Goal: Task Accomplishment & Management: Complete application form

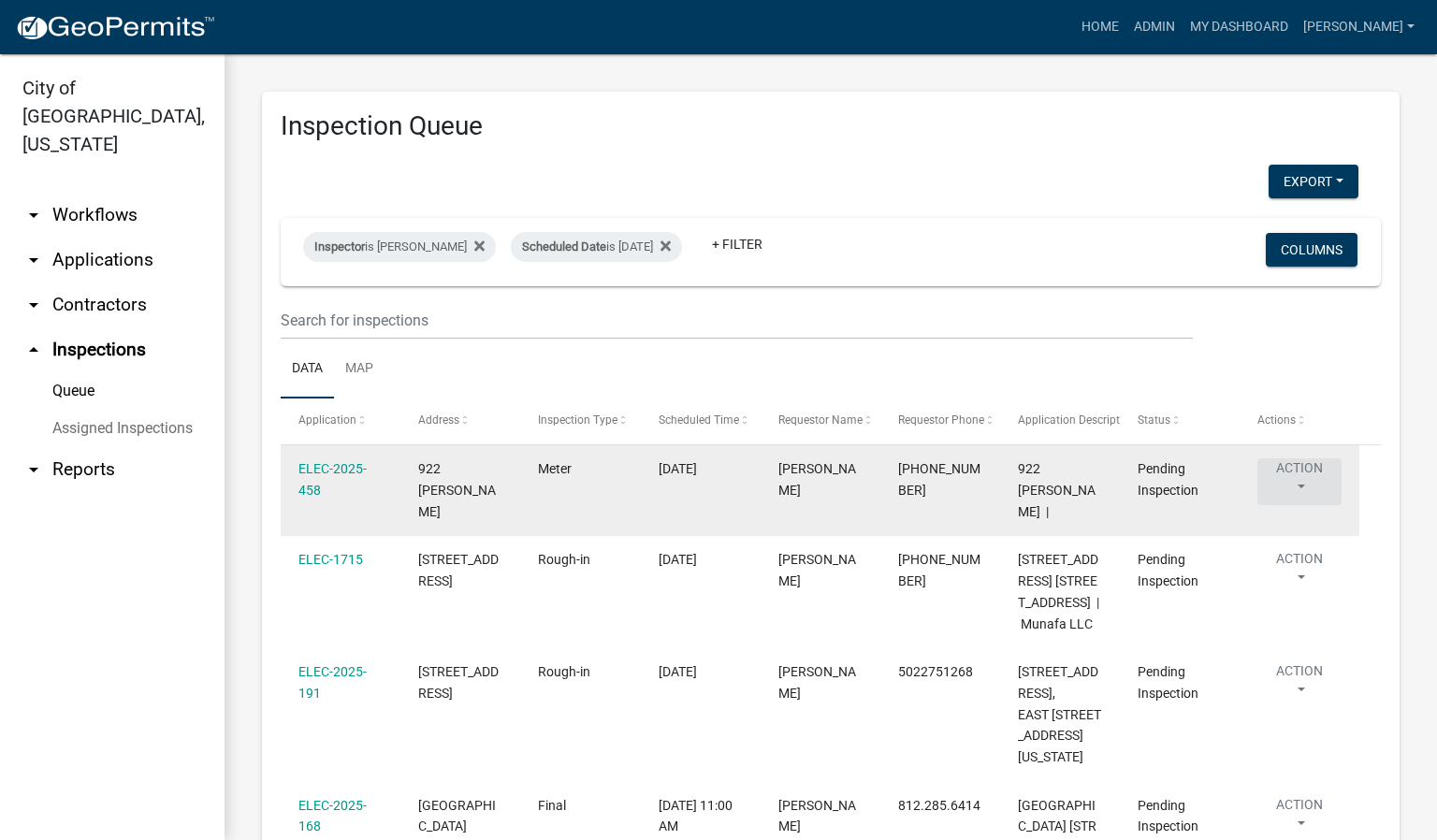
click at [1301, 492] on button "Action" at bounding box center [1299, 481] width 85 height 47
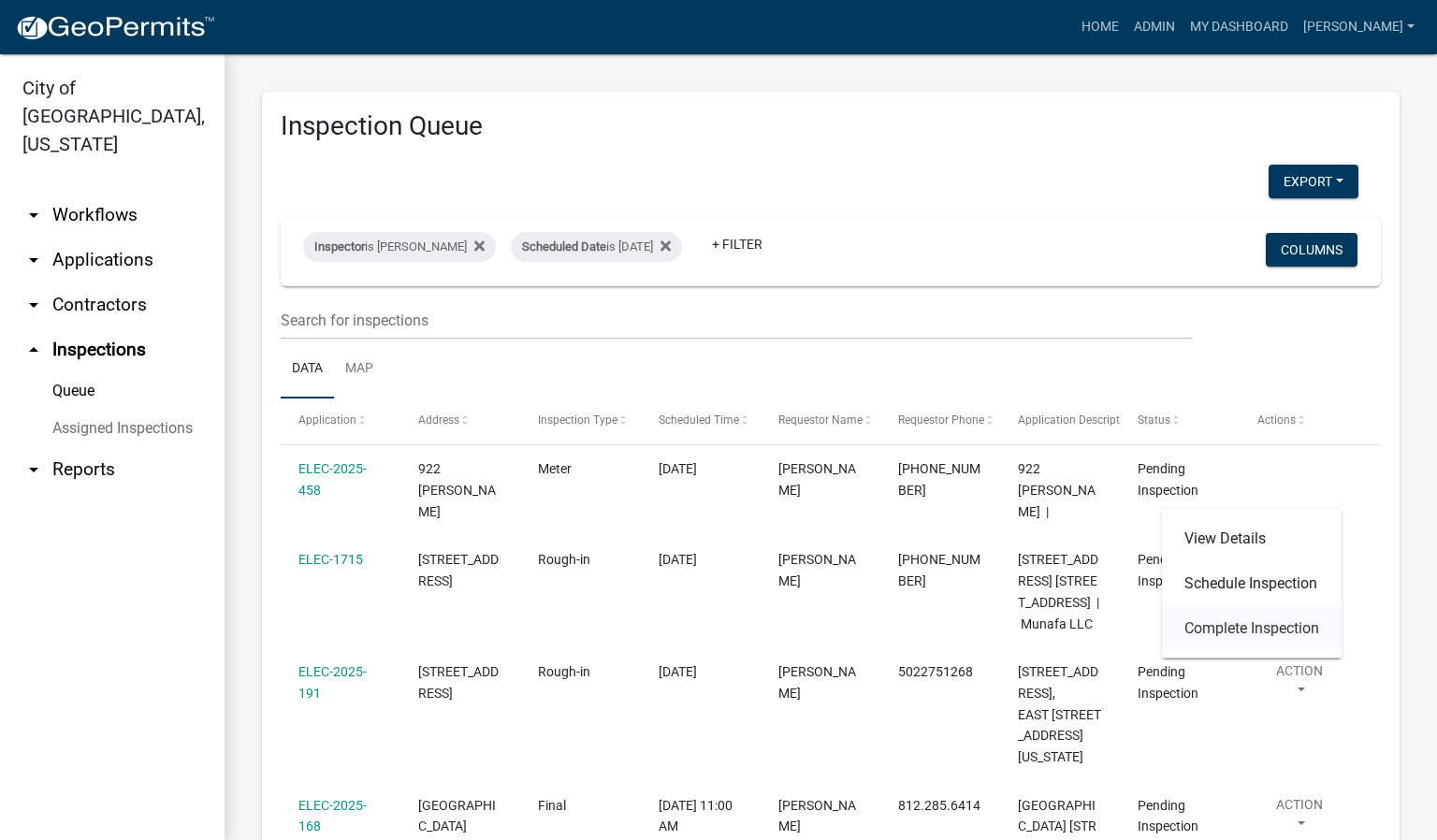
click at [1295, 624] on link "Complete Inspection" at bounding box center [1252, 628] width 180 height 45
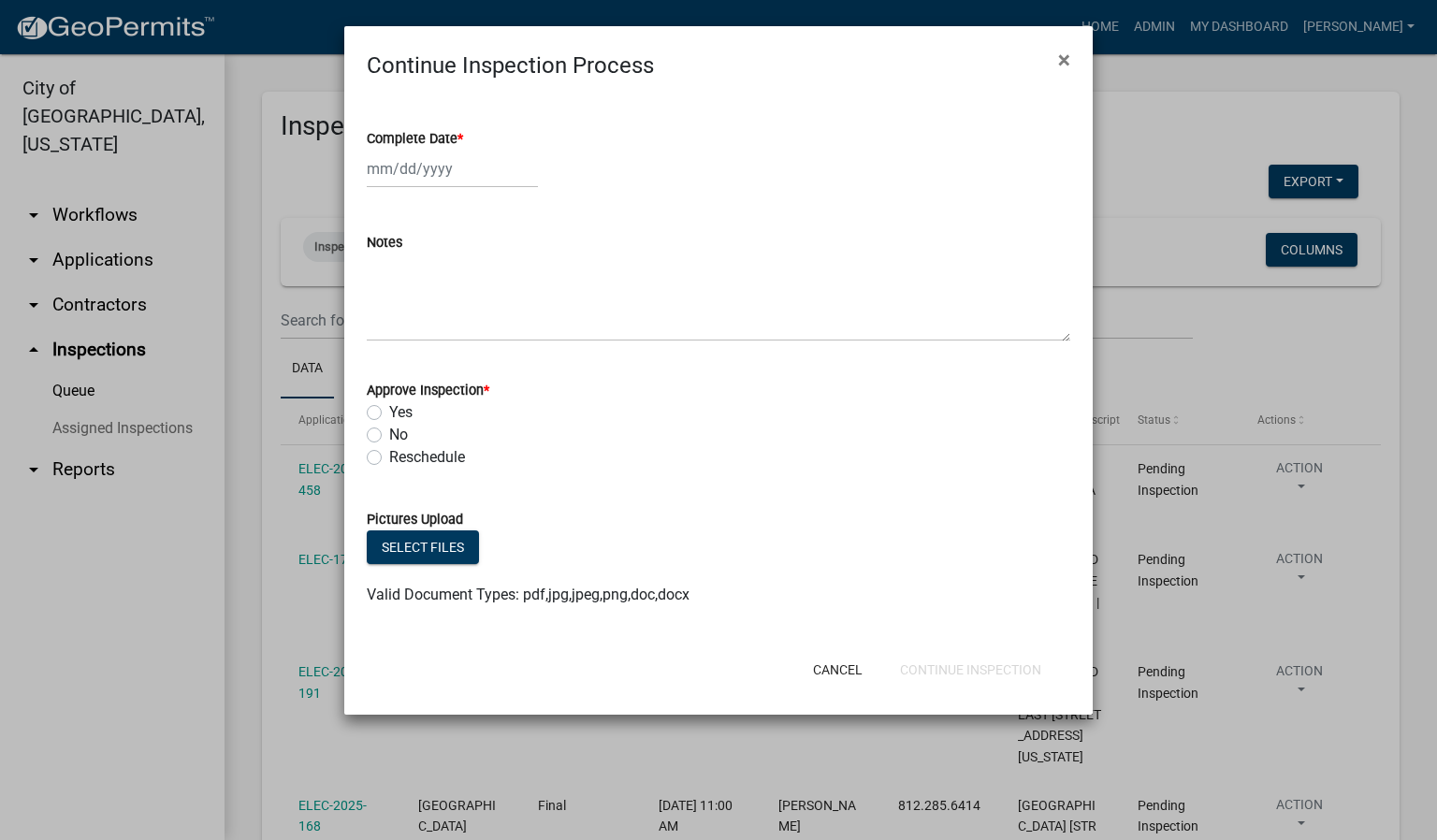
click at [463, 136] on span "*" at bounding box center [460, 139] width 6 height 16
click at [463, 150] on input "Complete Date *" at bounding box center [452, 169] width 171 height 38
select select "8"
select select "2025"
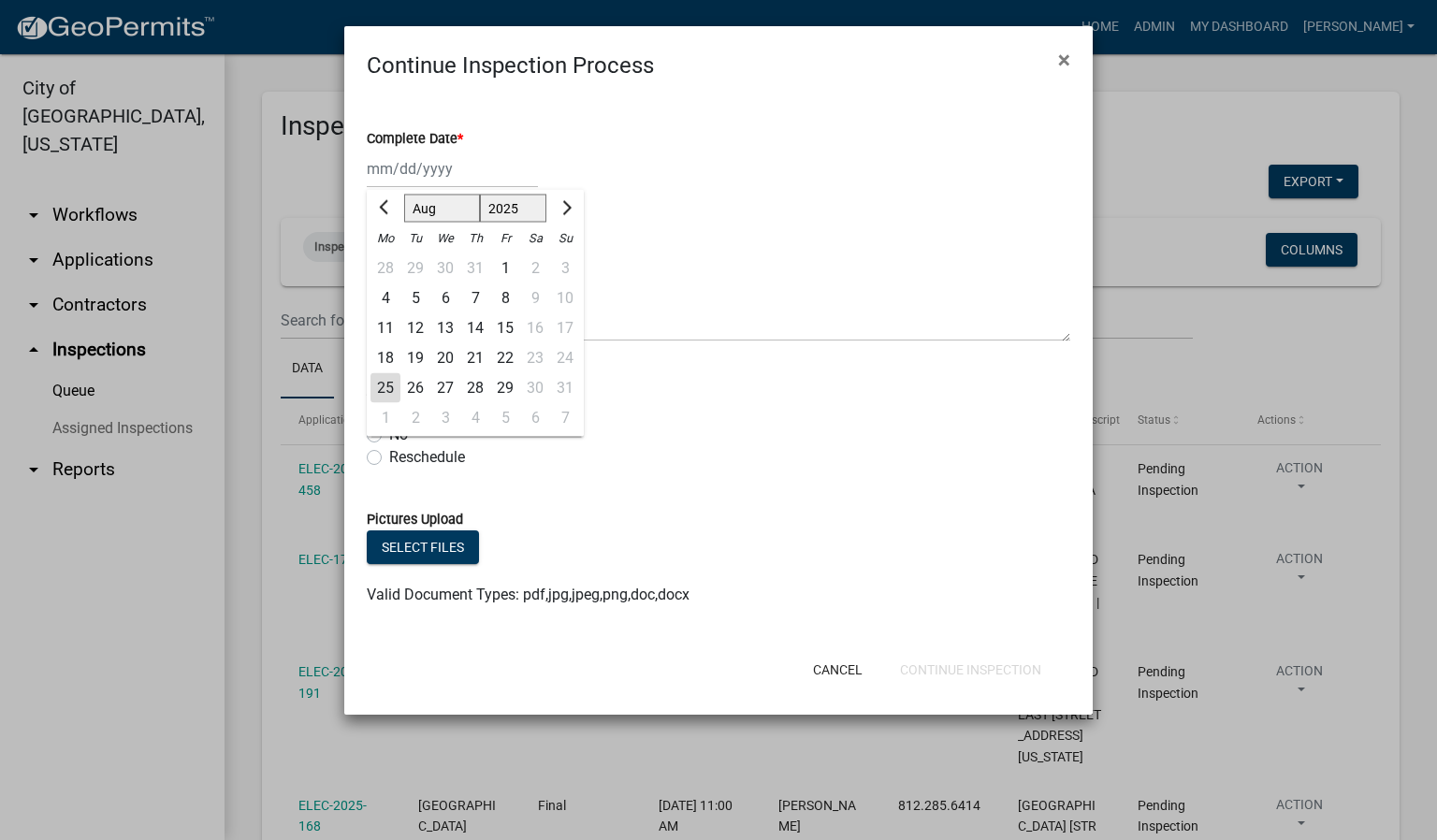
click at [385, 385] on div "25" at bounding box center [386, 389] width 30 height 30
type input "[DATE]"
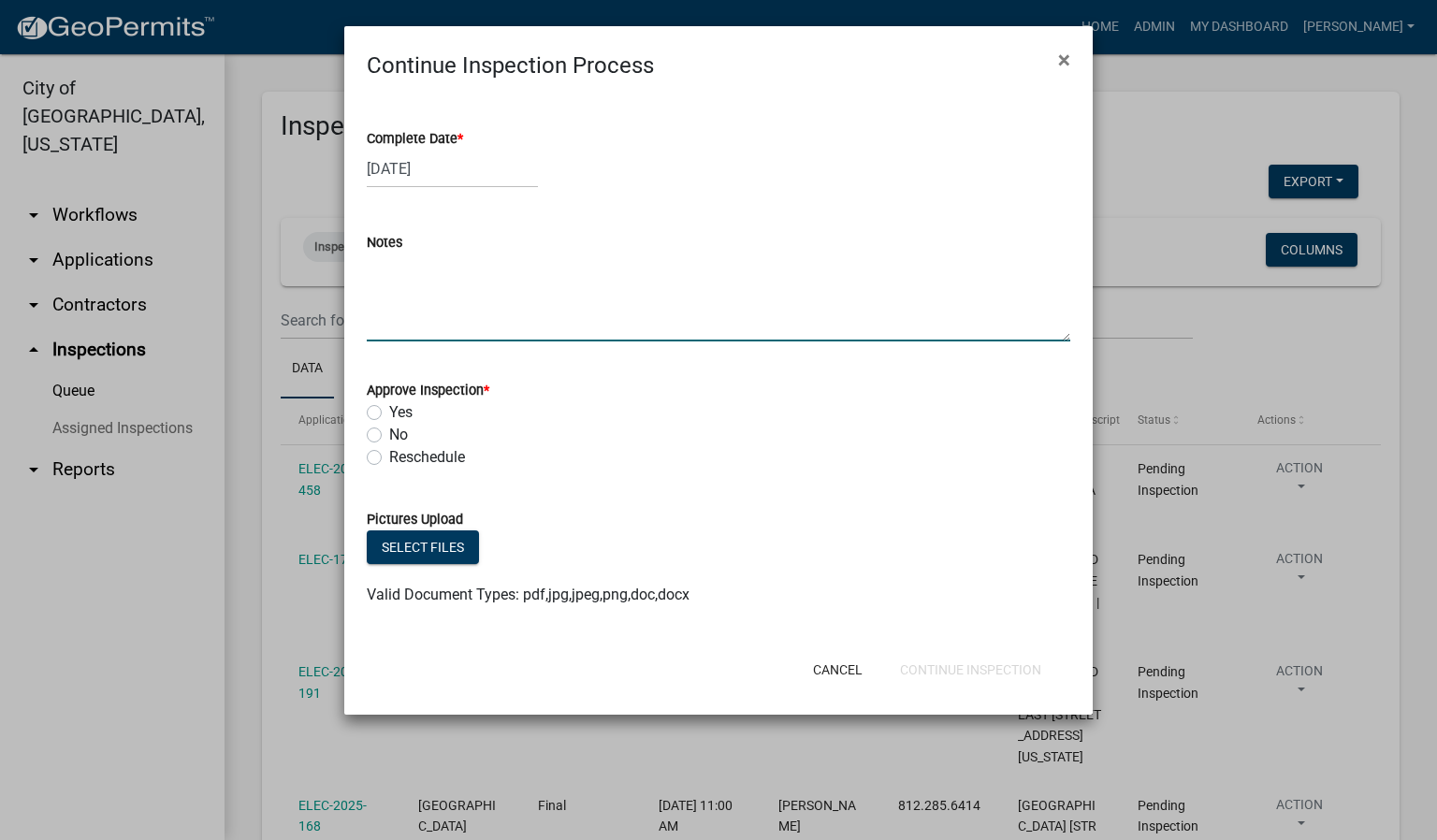
drag, startPoint x: 396, startPoint y: 304, endPoint x: 389, endPoint y: 321, distance: 18.4
click at [394, 309] on textarea "Notes" at bounding box center [718, 297] width 703 height 88
type textarea "METER ONLY."
click at [390, 413] on label "Yes" at bounding box center [401, 412] width 24 height 23
click at [390, 413] on input "Yes" at bounding box center [395, 407] width 12 height 12
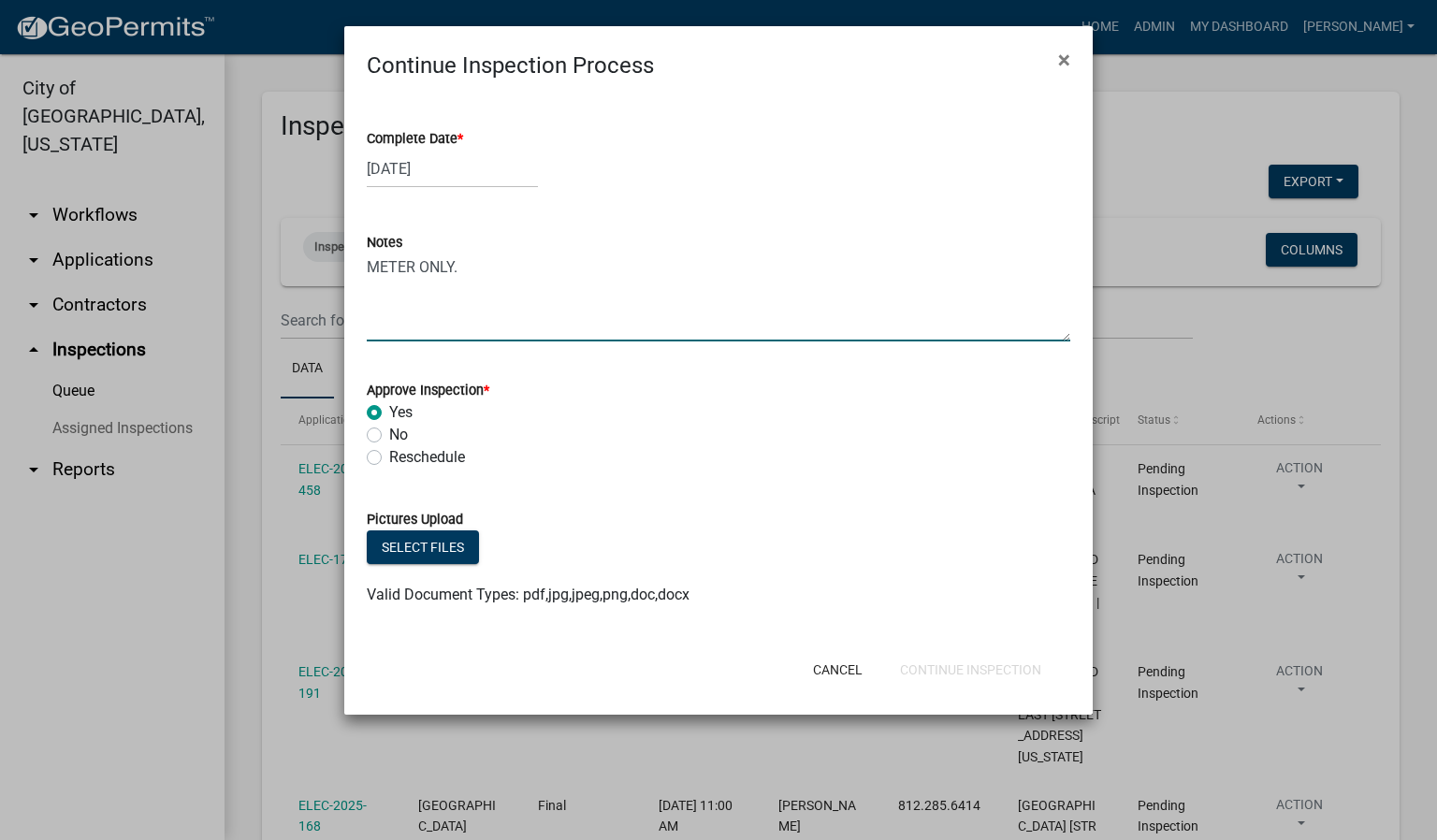
radio input "true"
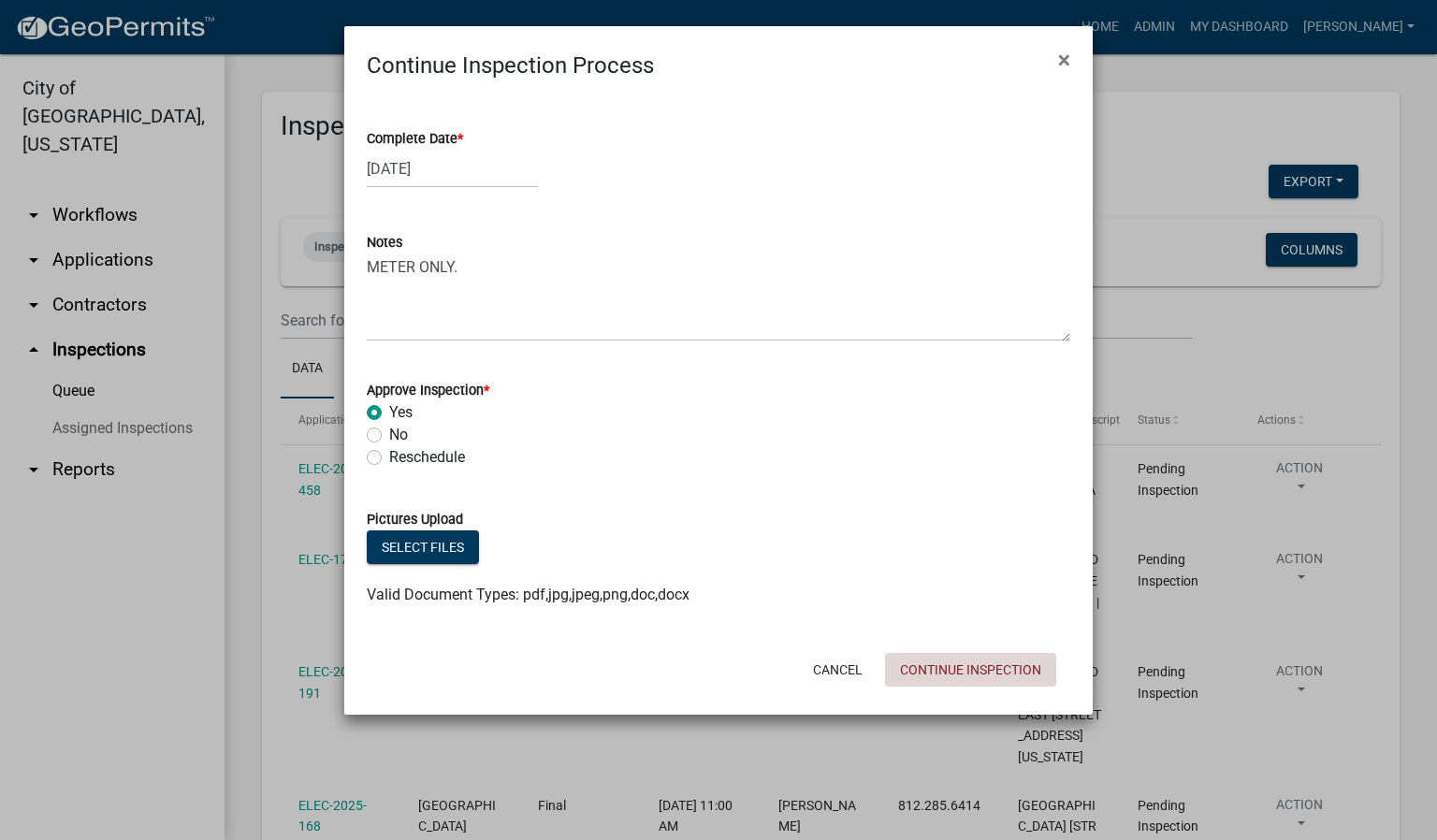
click at [983, 668] on button "Continue Inspection" at bounding box center [970, 669] width 171 height 33
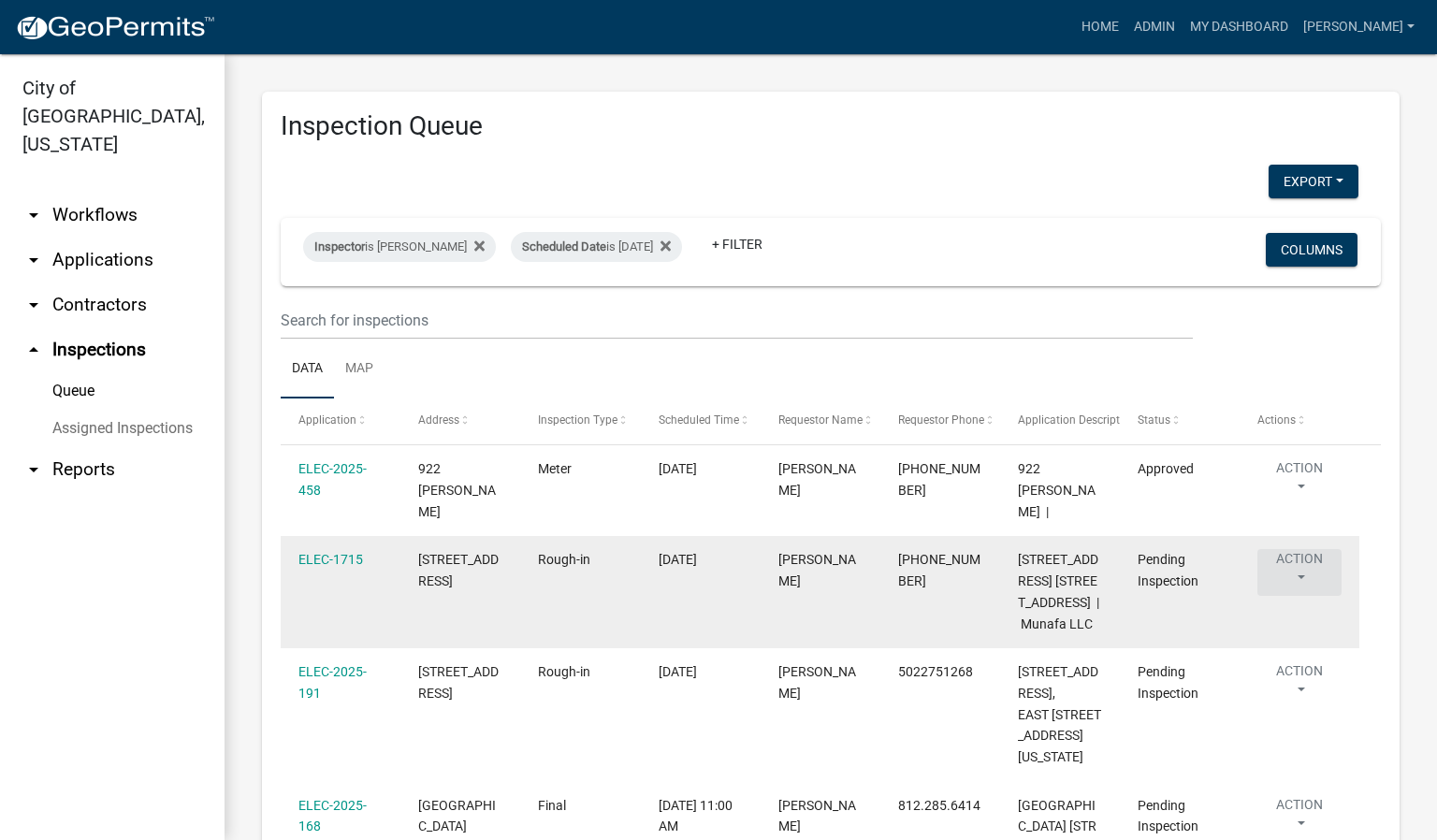
click at [1300, 576] on button "Action" at bounding box center [1299, 572] width 85 height 47
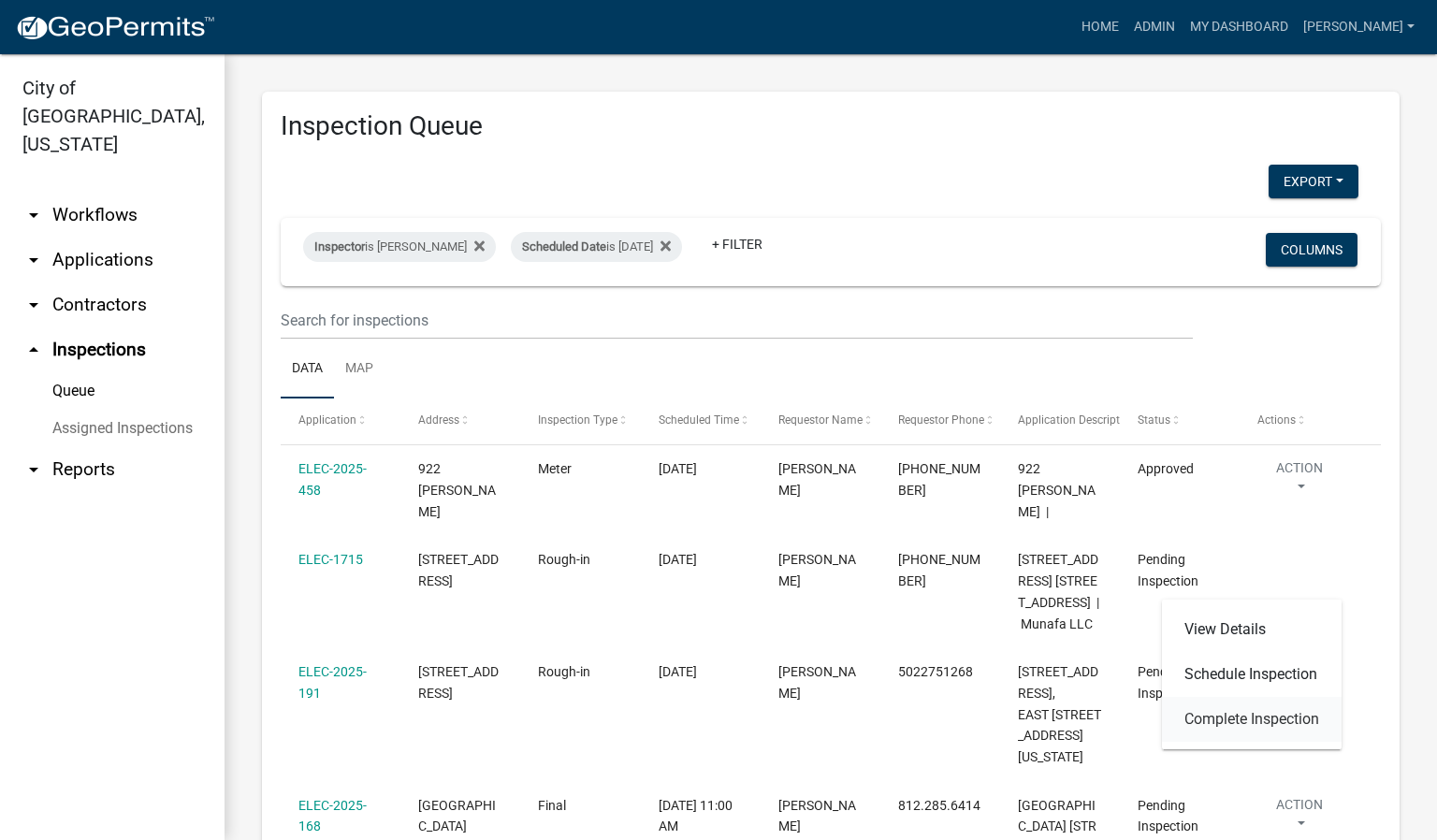
click at [1197, 725] on link "Complete Inspection" at bounding box center [1252, 719] width 180 height 45
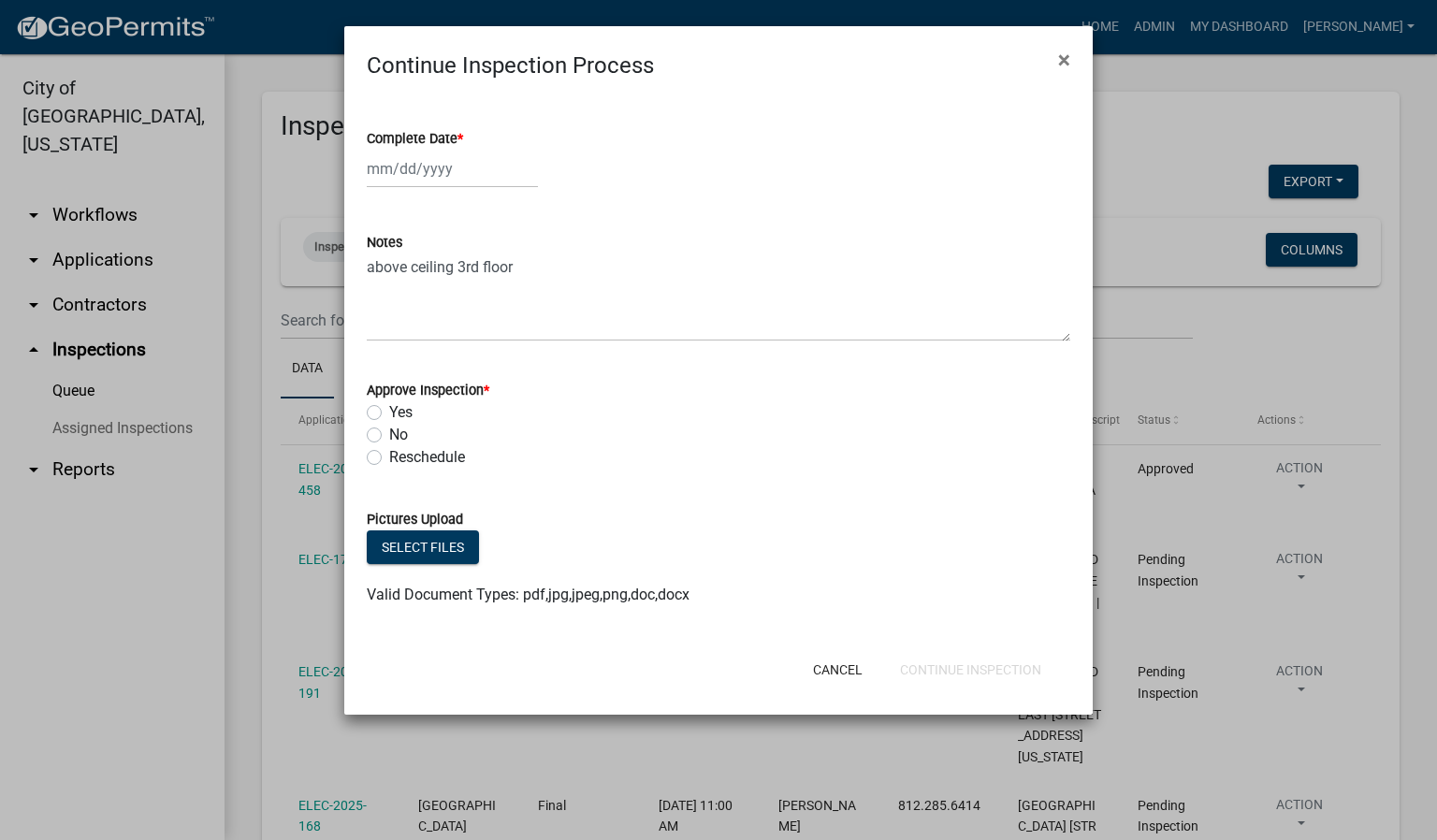
click at [463, 131] on span "*" at bounding box center [460, 139] width 6 height 16
click at [463, 150] on input "Complete Date *" at bounding box center [452, 169] width 171 height 38
select select "8"
select select "2025"
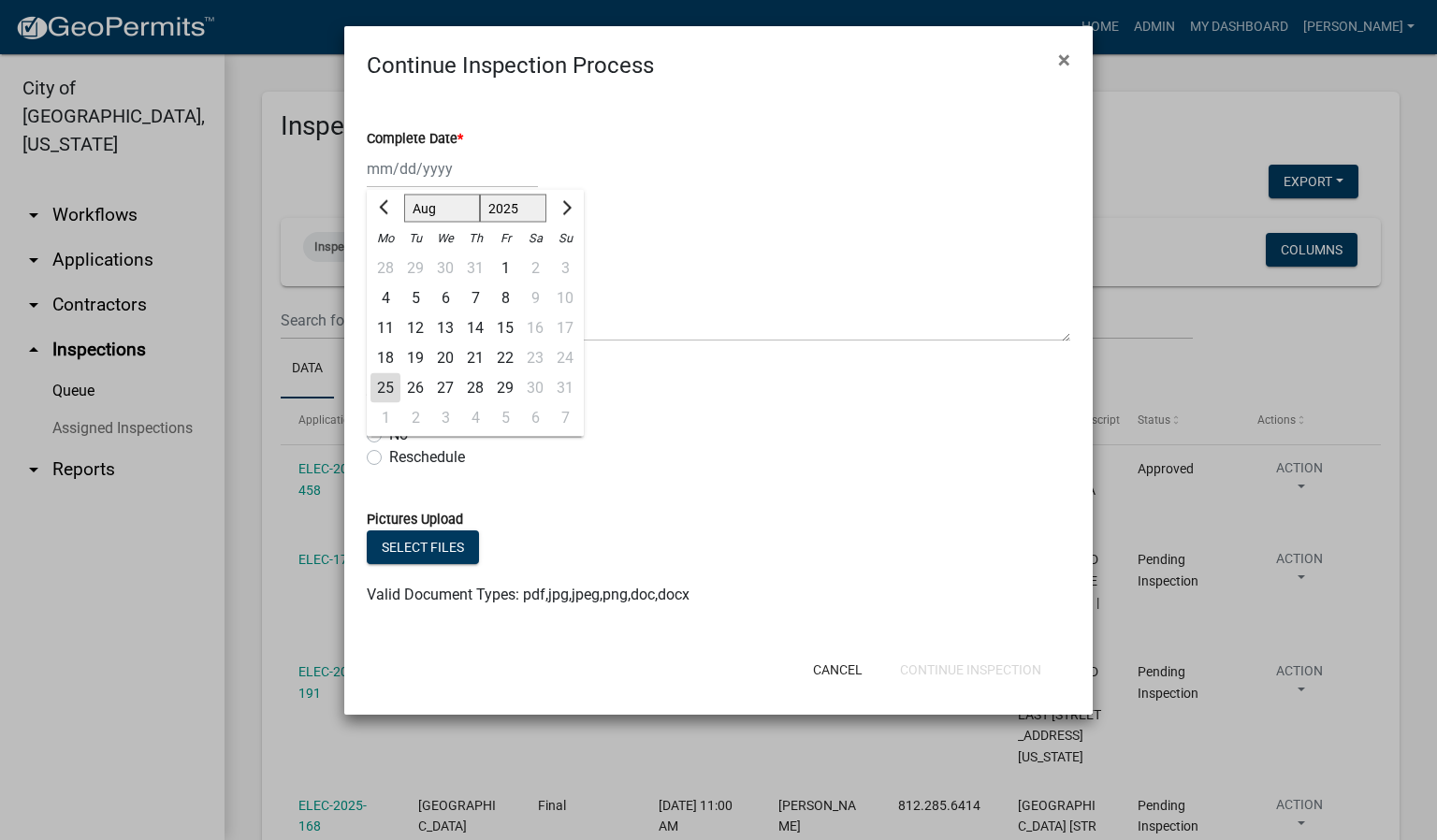
click at [383, 386] on div "25" at bounding box center [386, 389] width 30 height 30
type input "[DATE]"
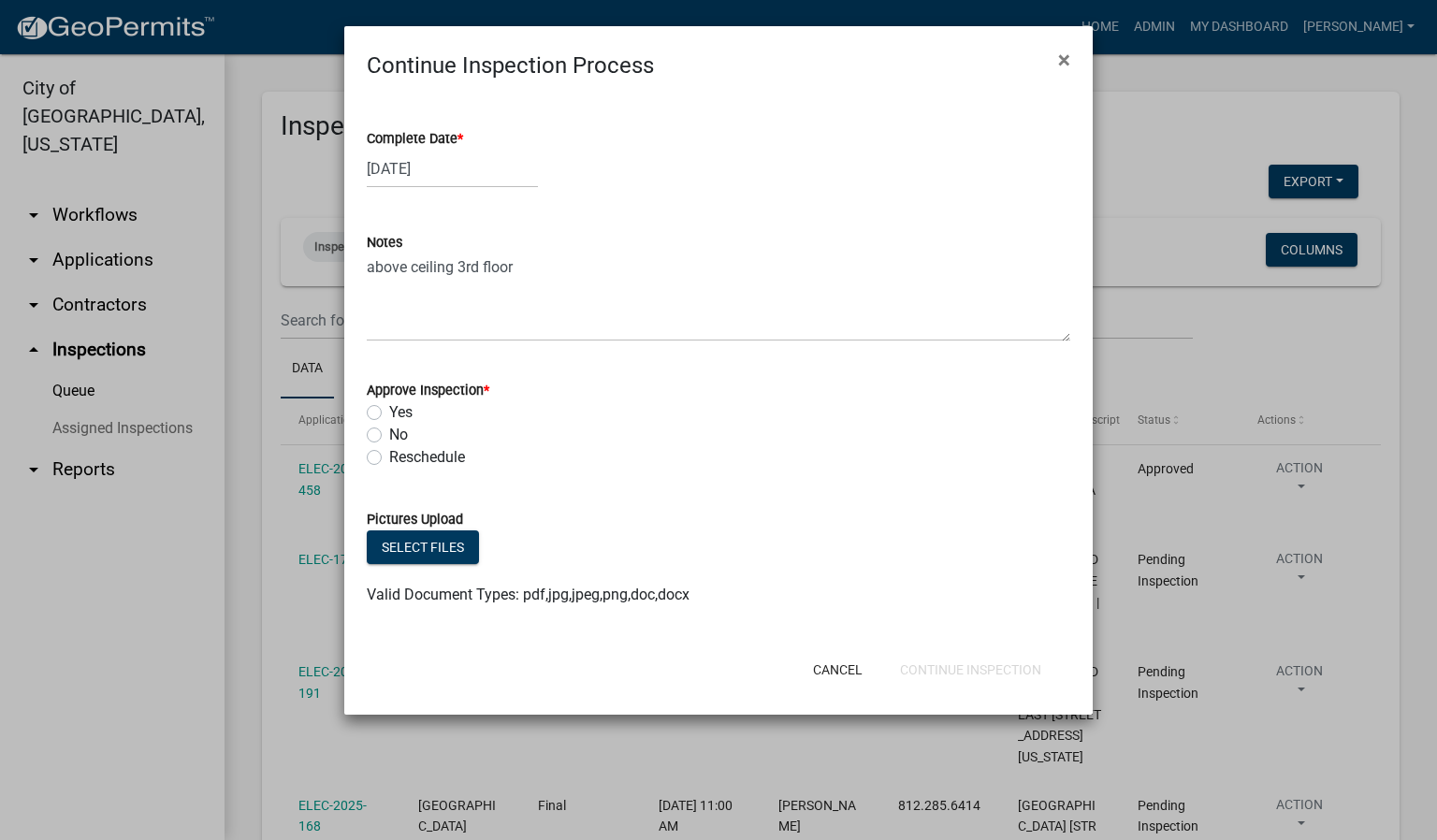
click at [390, 412] on label "Yes" at bounding box center [401, 412] width 24 height 23
click at [390, 412] on input "Yes" at bounding box center [395, 407] width 12 height 12
radio input "true"
click at [981, 665] on button "Continue Inspection" at bounding box center [970, 669] width 171 height 33
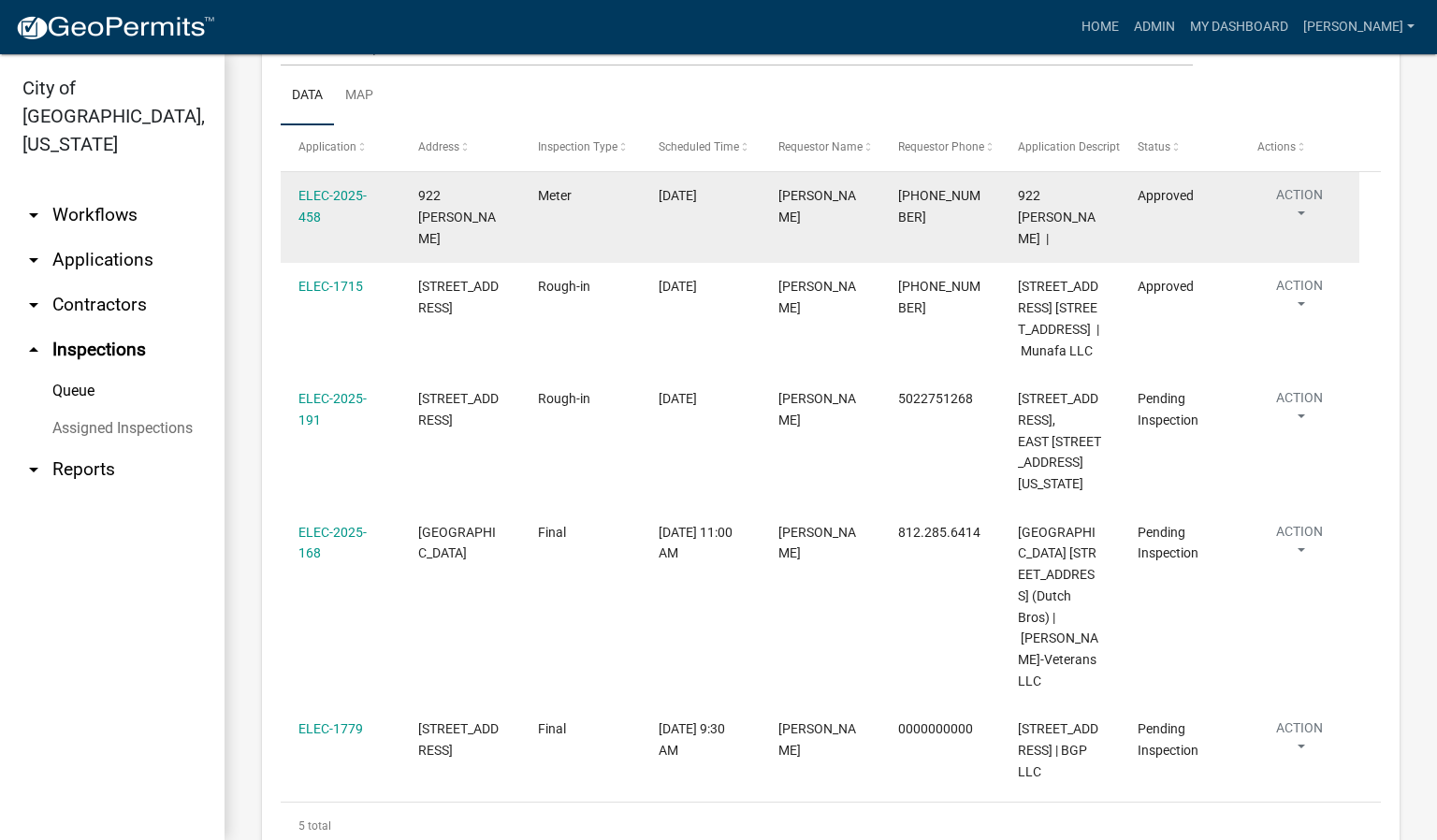
scroll to position [280, 0]
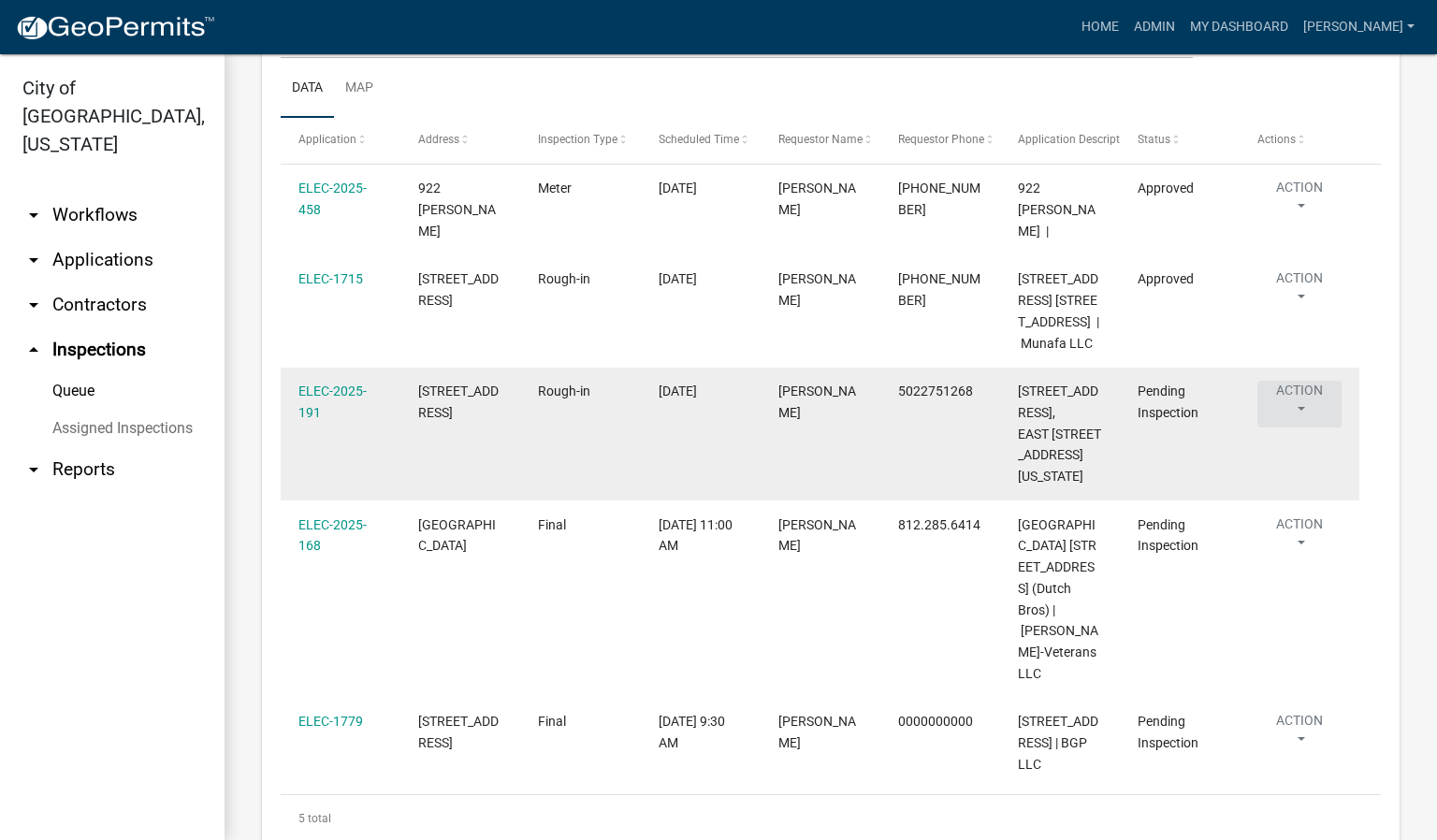
click at [1303, 224] on button "Action" at bounding box center [1299, 200] width 85 height 47
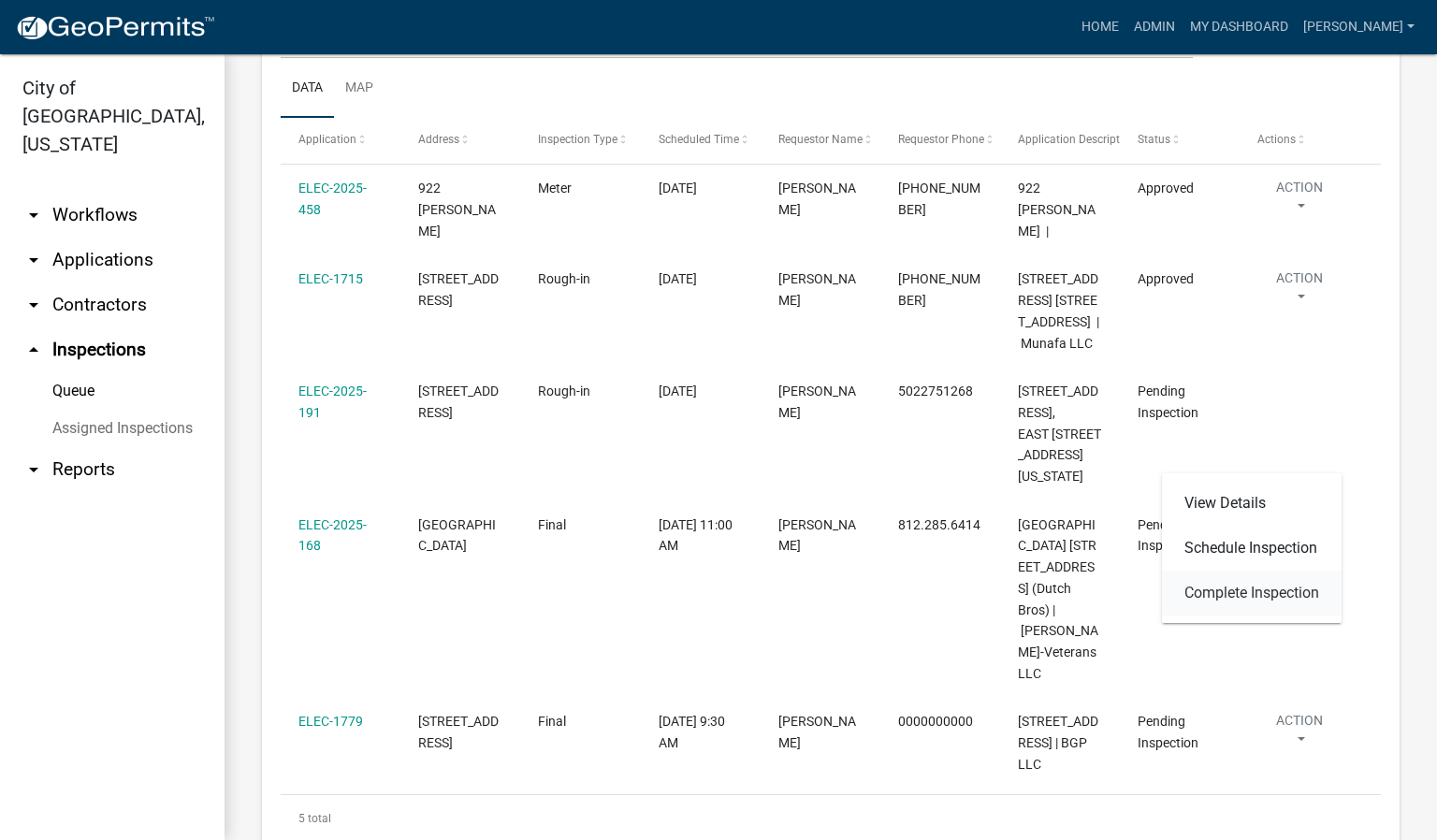
click at [1213, 584] on link "Complete Inspection" at bounding box center [1252, 593] width 180 height 45
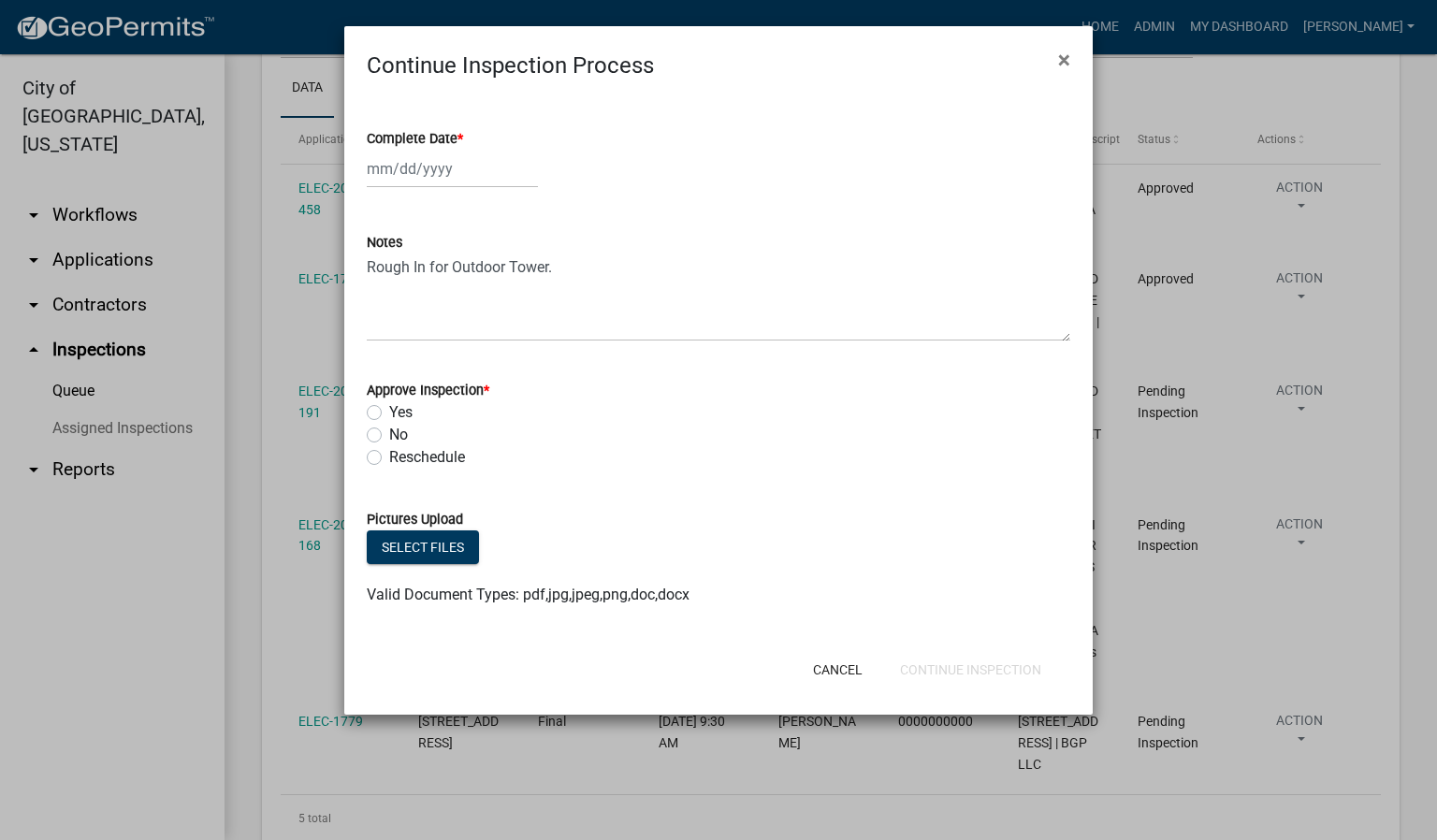
click at [460, 135] on span "*" at bounding box center [460, 139] width 6 height 16
click at [460, 150] on input "Complete Date *" at bounding box center [452, 169] width 171 height 38
select select "8"
select select "2025"
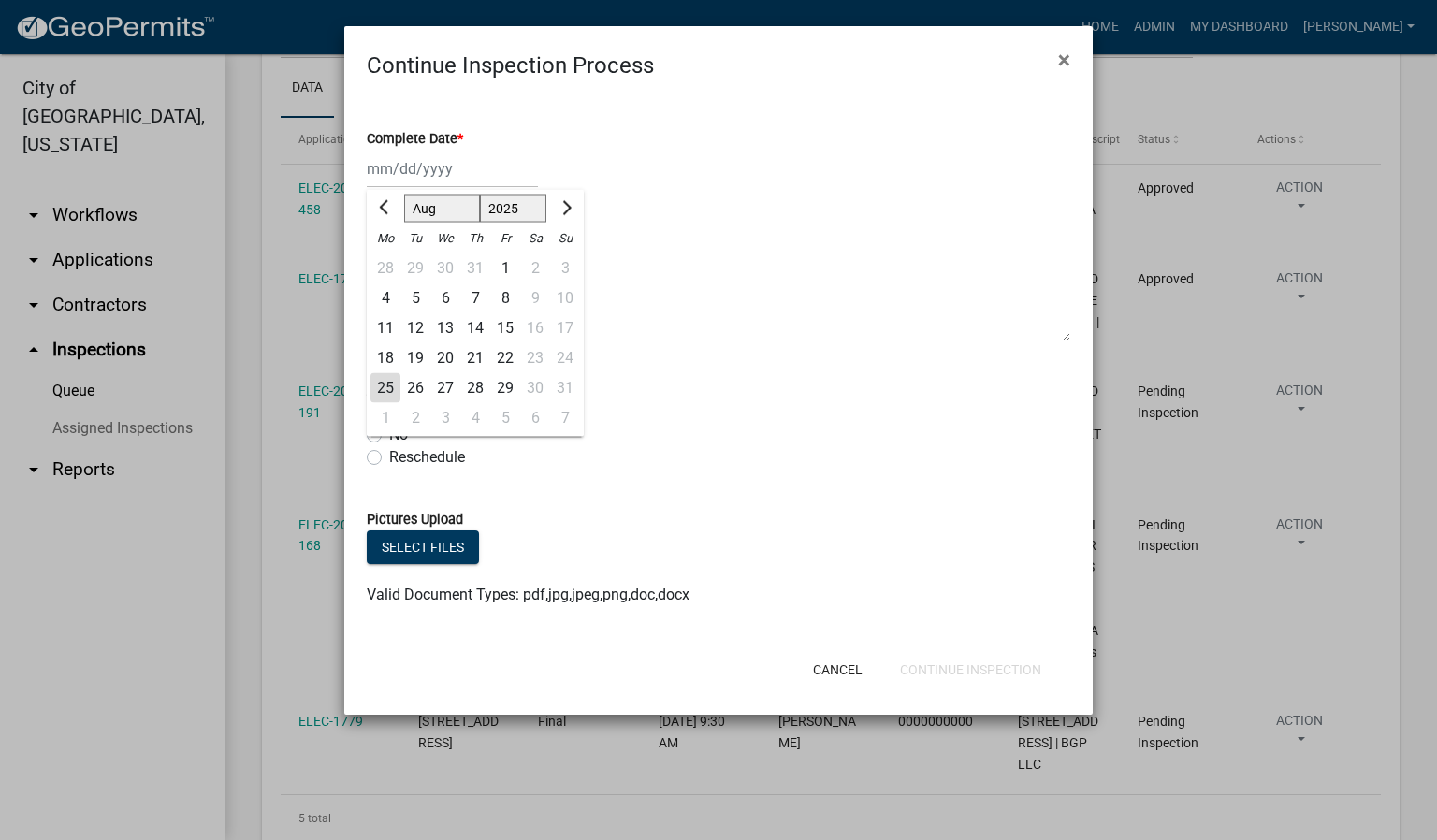
click at [389, 376] on div "25" at bounding box center [386, 389] width 30 height 30
type input "[DATE]"
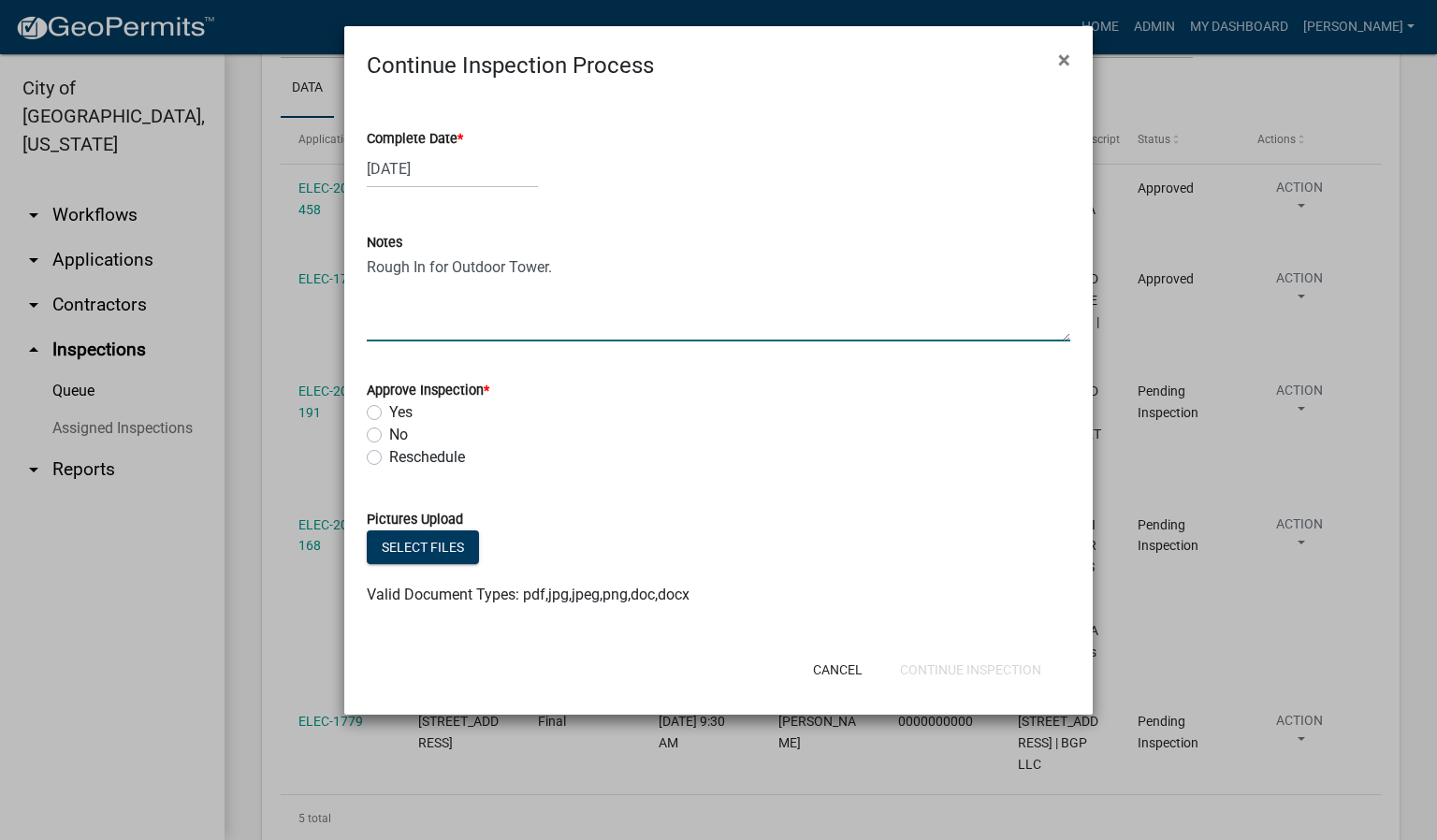
click at [574, 271] on textarea "Rough In for Outdoor Tower." at bounding box center [718, 297] width 703 height 88
type textarea "Rough In for Outdoor Tower. CEILING."
drag, startPoint x: 376, startPoint y: 413, endPoint x: 421, endPoint y: 441, distance: 53.0
click at [390, 415] on label "Yes" at bounding box center [401, 412] width 24 height 23
click at [390, 413] on input "Yes" at bounding box center [395, 407] width 12 height 12
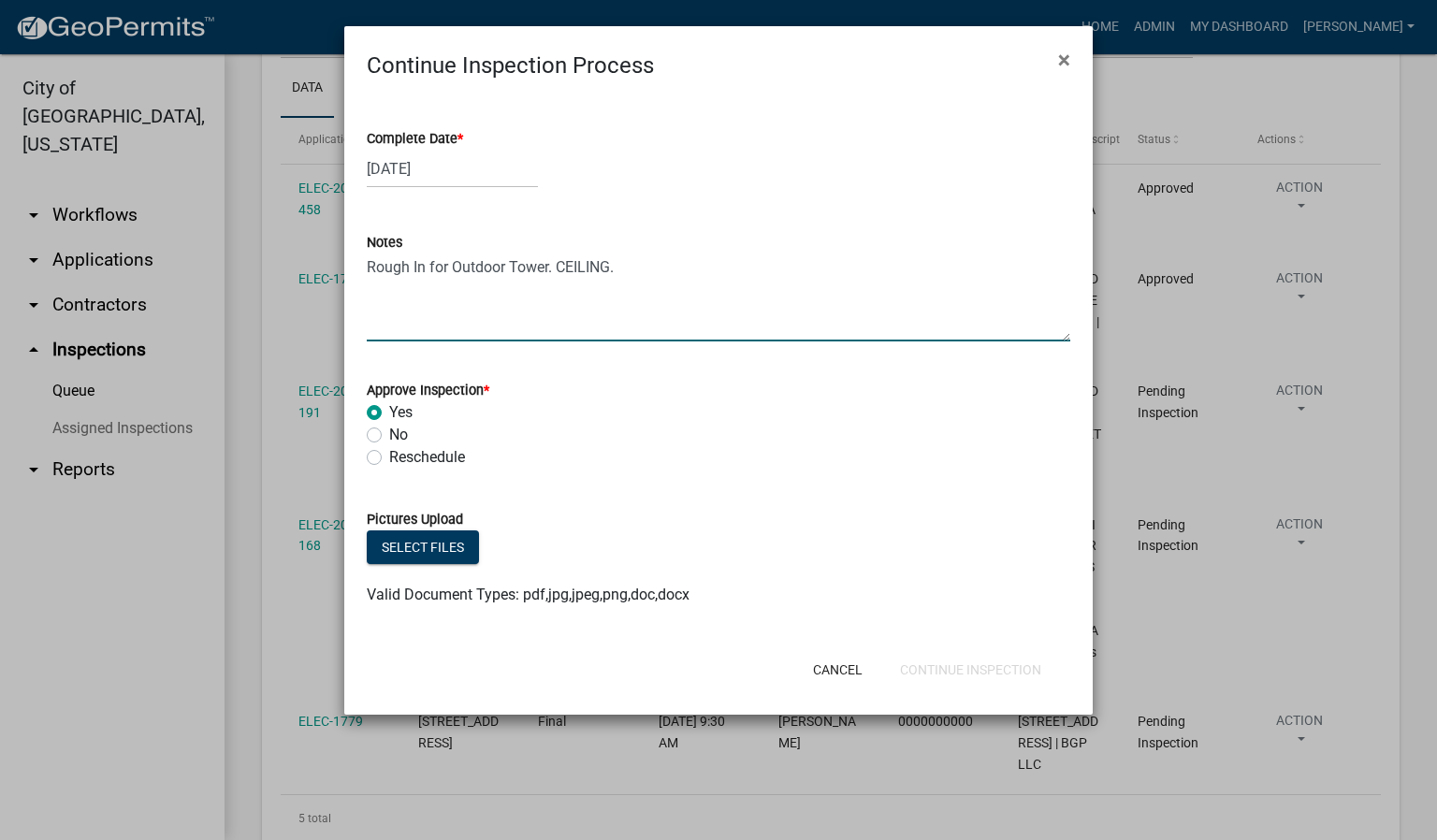
radio input "true"
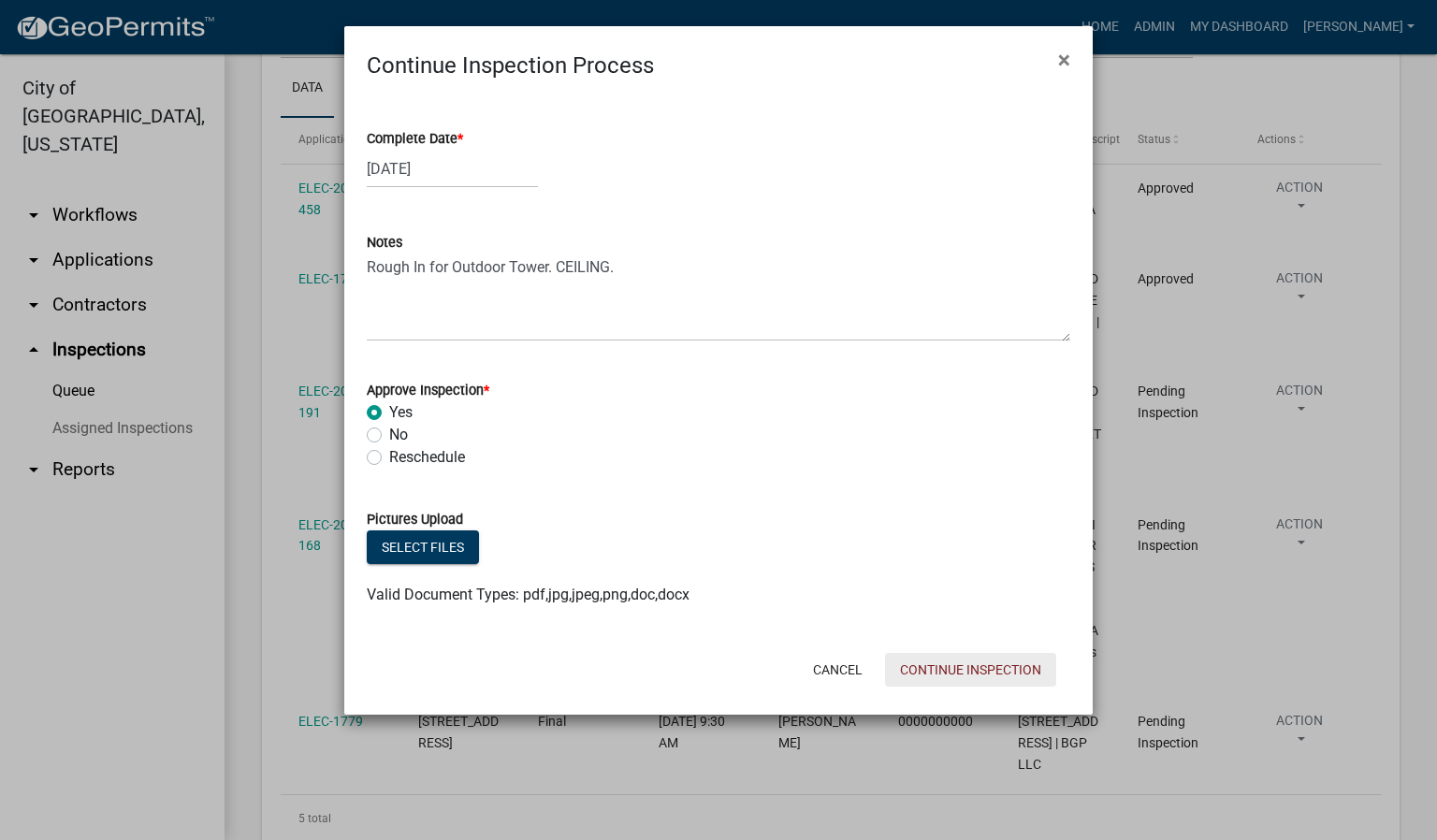
click at [944, 668] on button "Continue Inspection" at bounding box center [970, 669] width 171 height 33
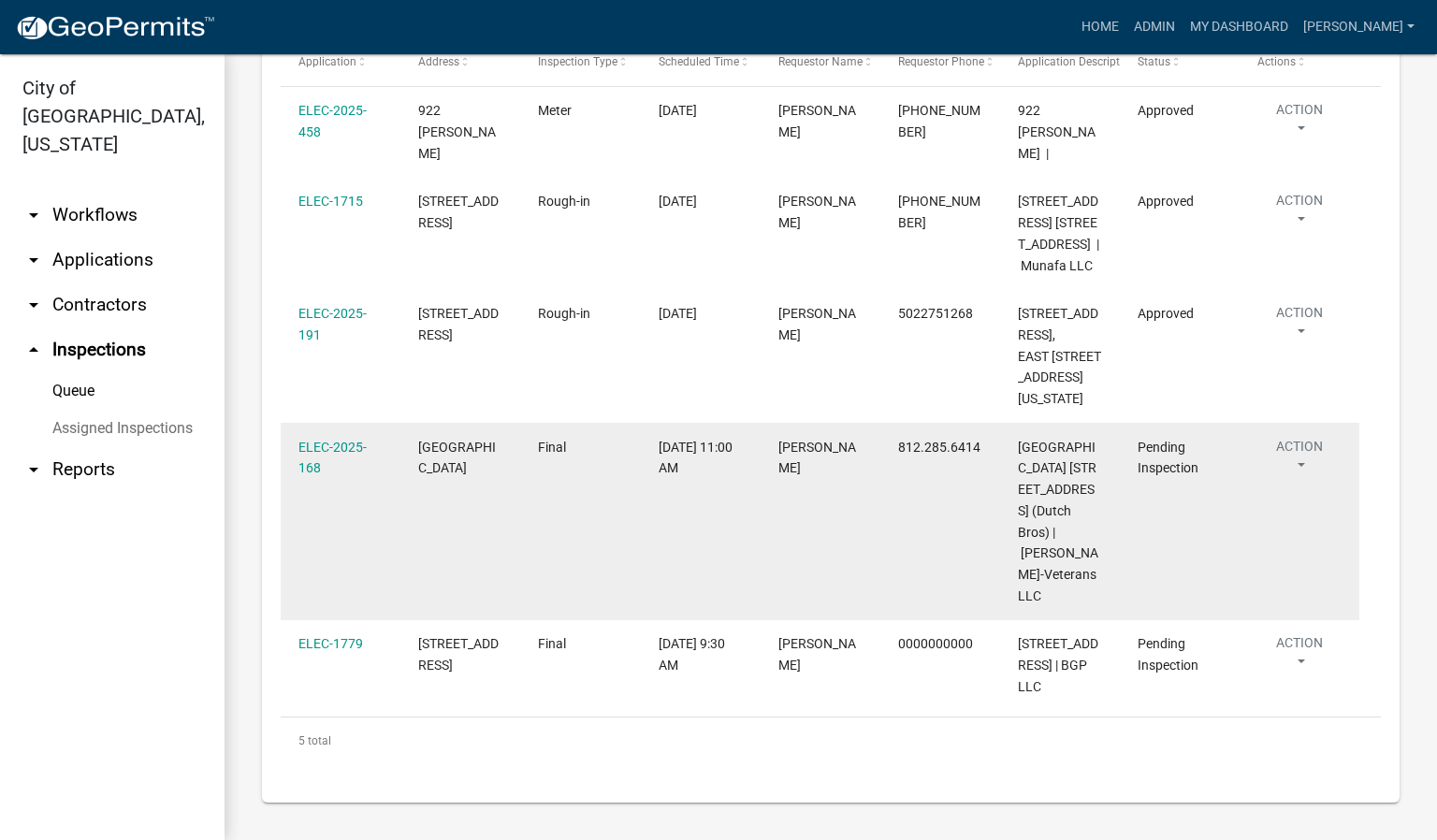
scroll to position [506, 0]
click at [1304, 238] on button "Action" at bounding box center [1299, 214] width 85 height 47
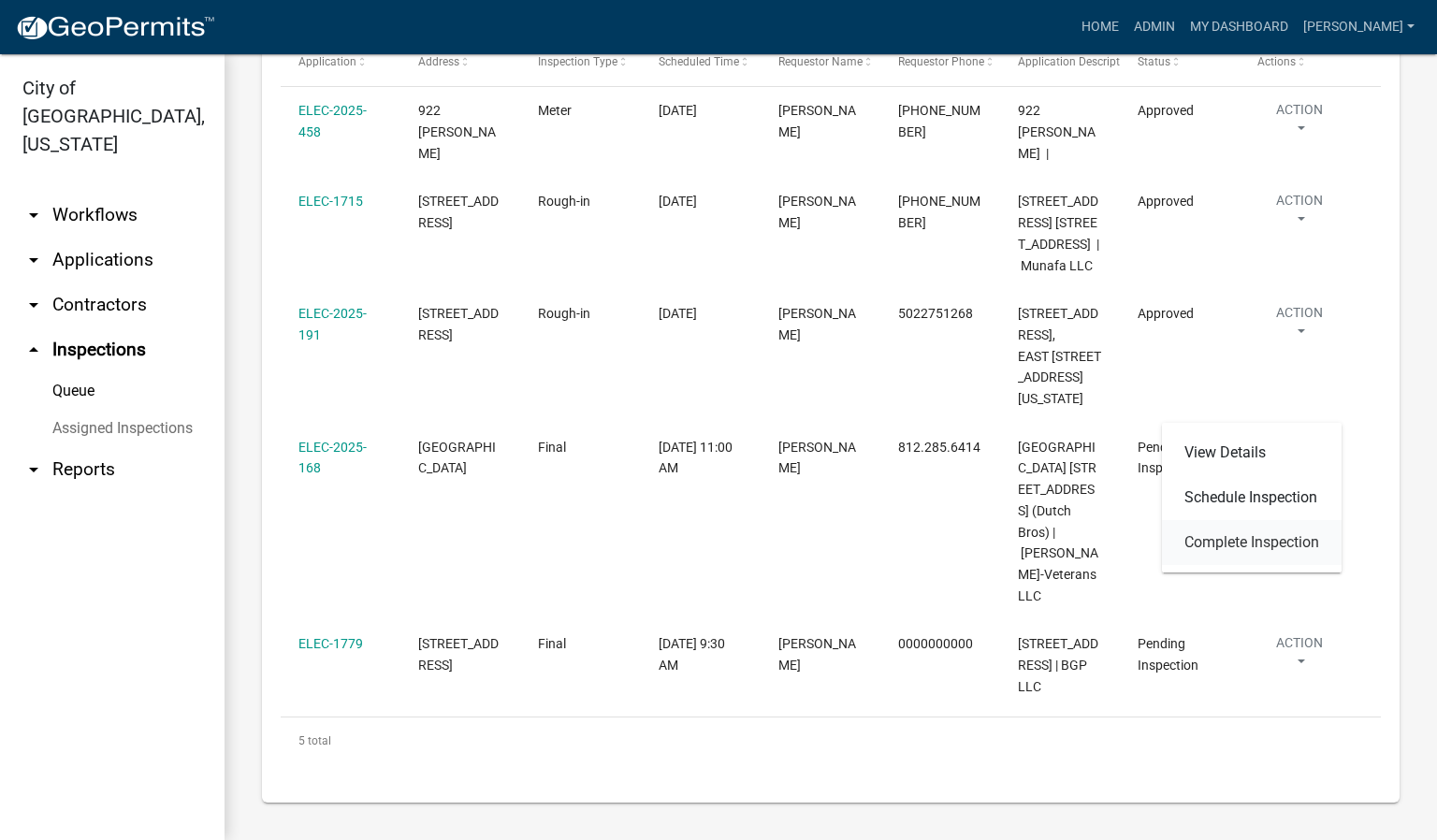
click at [1250, 540] on link "Complete Inspection" at bounding box center [1252, 542] width 180 height 45
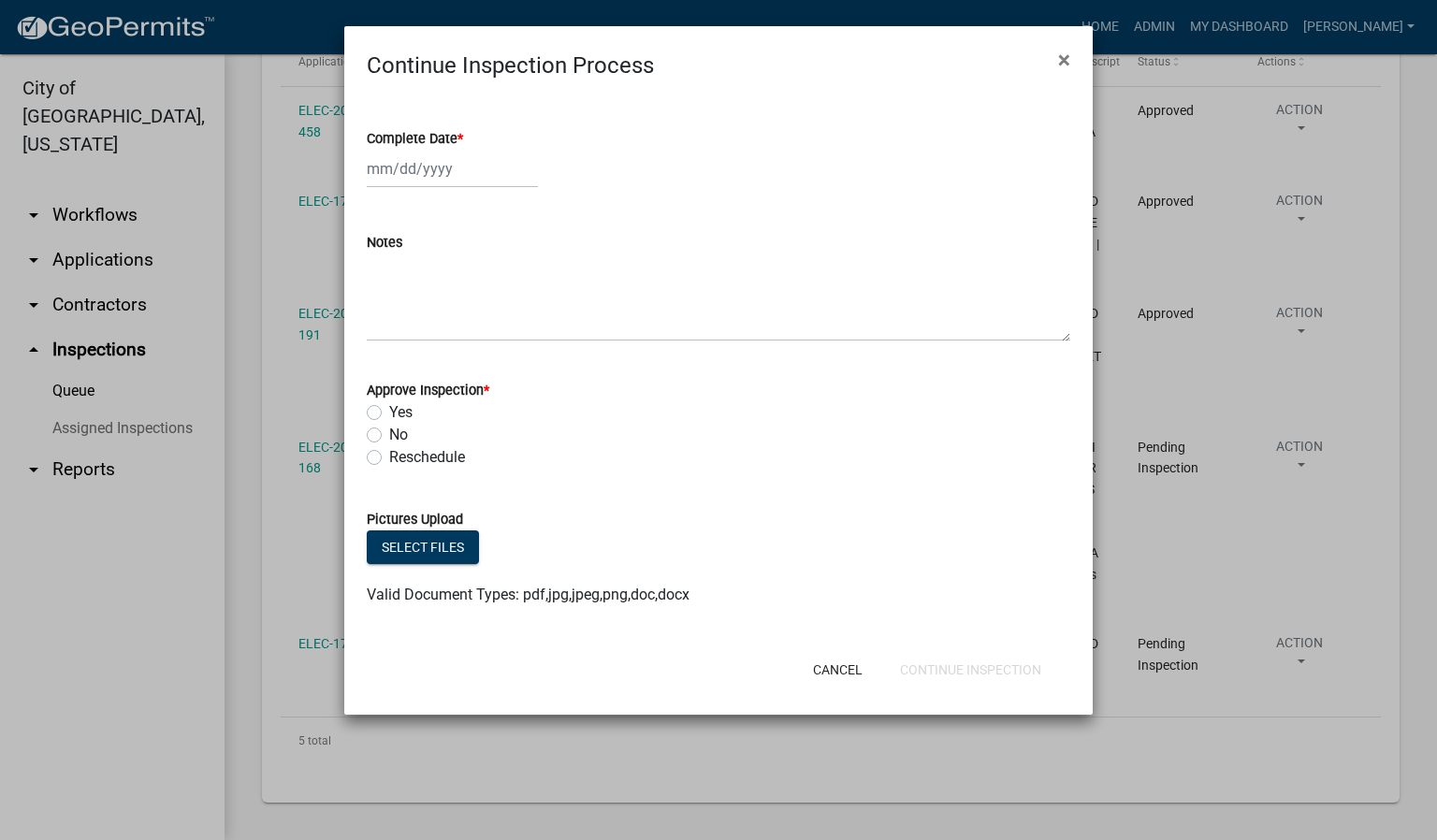
click at [458, 132] on span "*" at bounding box center [460, 139] width 6 height 16
click at [458, 150] on input "Complete Date *" at bounding box center [452, 169] width 171 height 38
select select "8"
select select "2025"
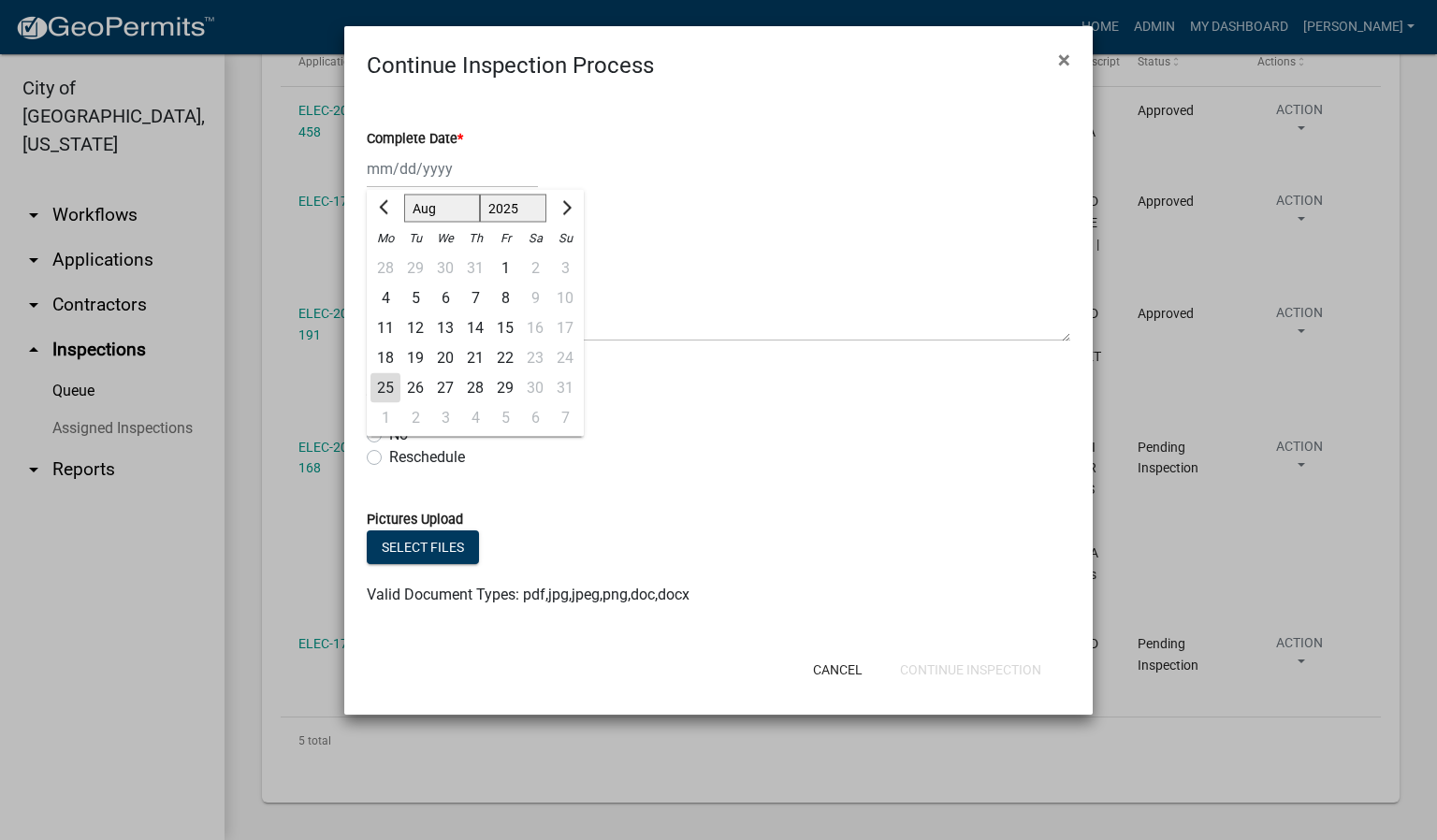
click at [389, 385] on div "25" at bounding box center [386, 389] width 30 height 30
type input "[DATE]"
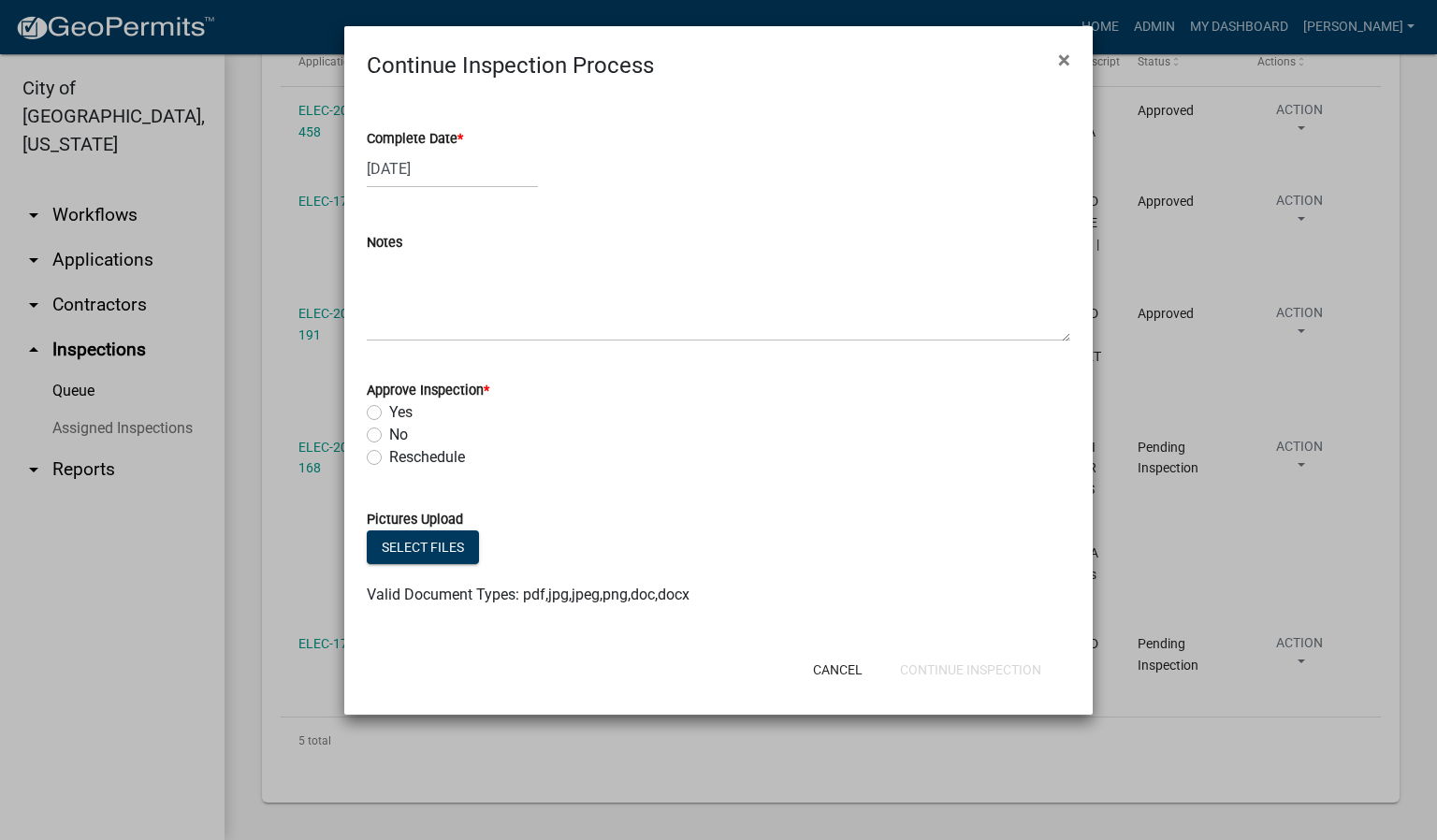
click at [390, 410] on label "Yes" at bounding box center [401, 412] width 24 height 23
click at [390, 410] on input "Yes" at bounding box center [395, 407] width 12 height 12
radio input "true"
click at [963, 668] on button "Continue Inspection" at bounding box center [970, 669] width 171 height 33
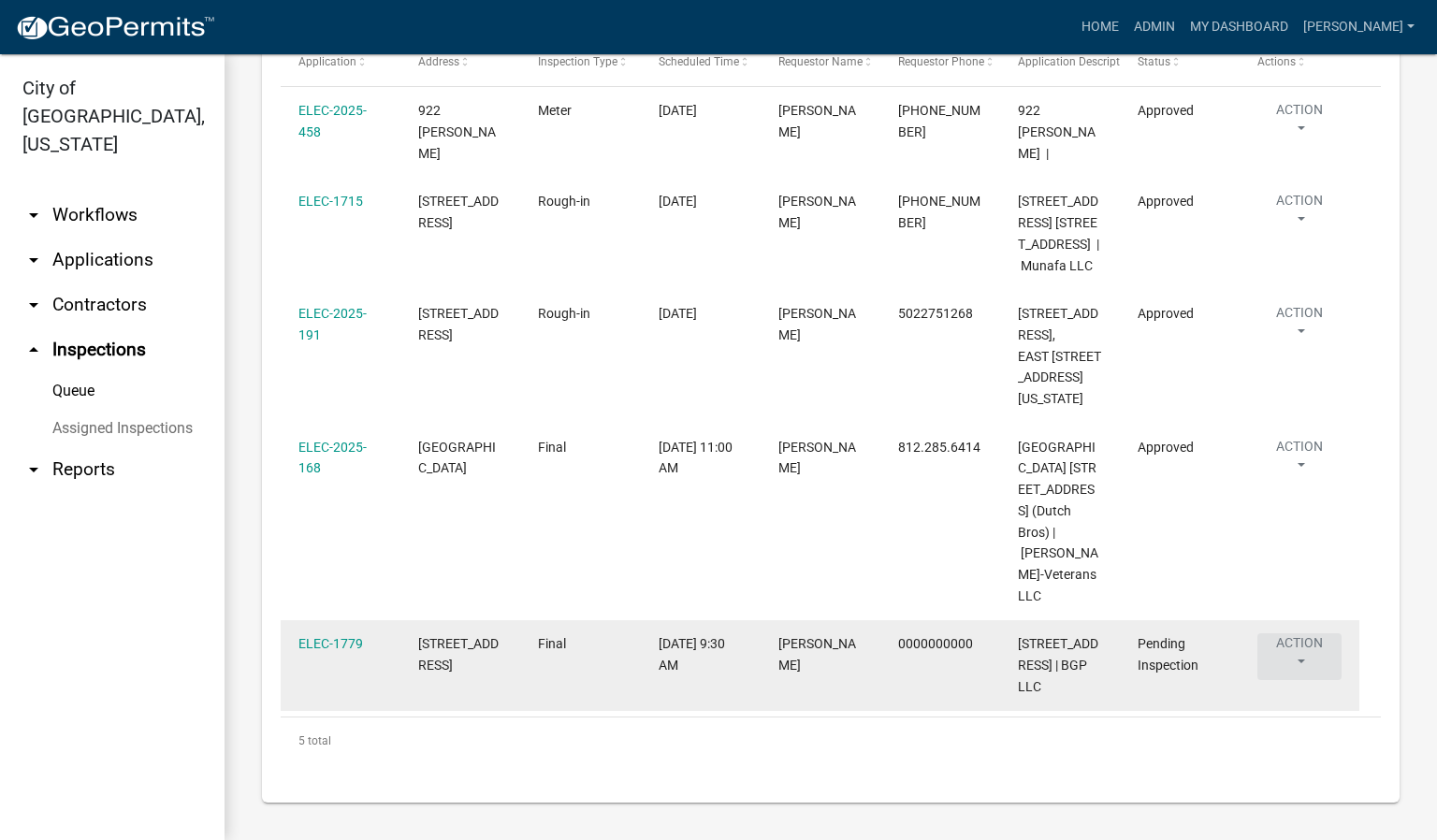
click at [1303, 147] on button "Action" at bounding box center [1299, 123] width 85 height 47
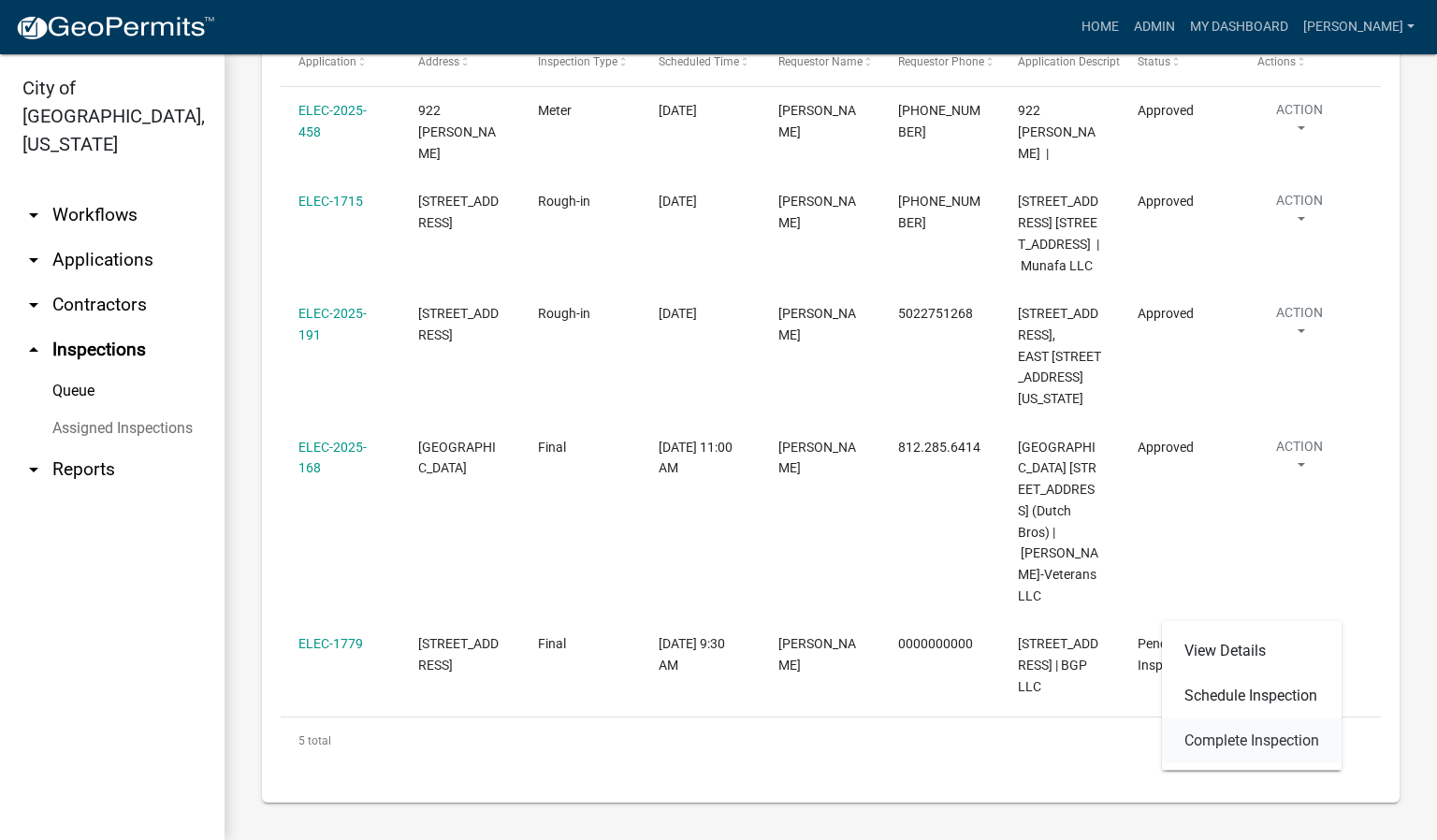
click at [1261, 744] on link "Complete Inspection" at bounding box center [1252, 740] width 180 height 45
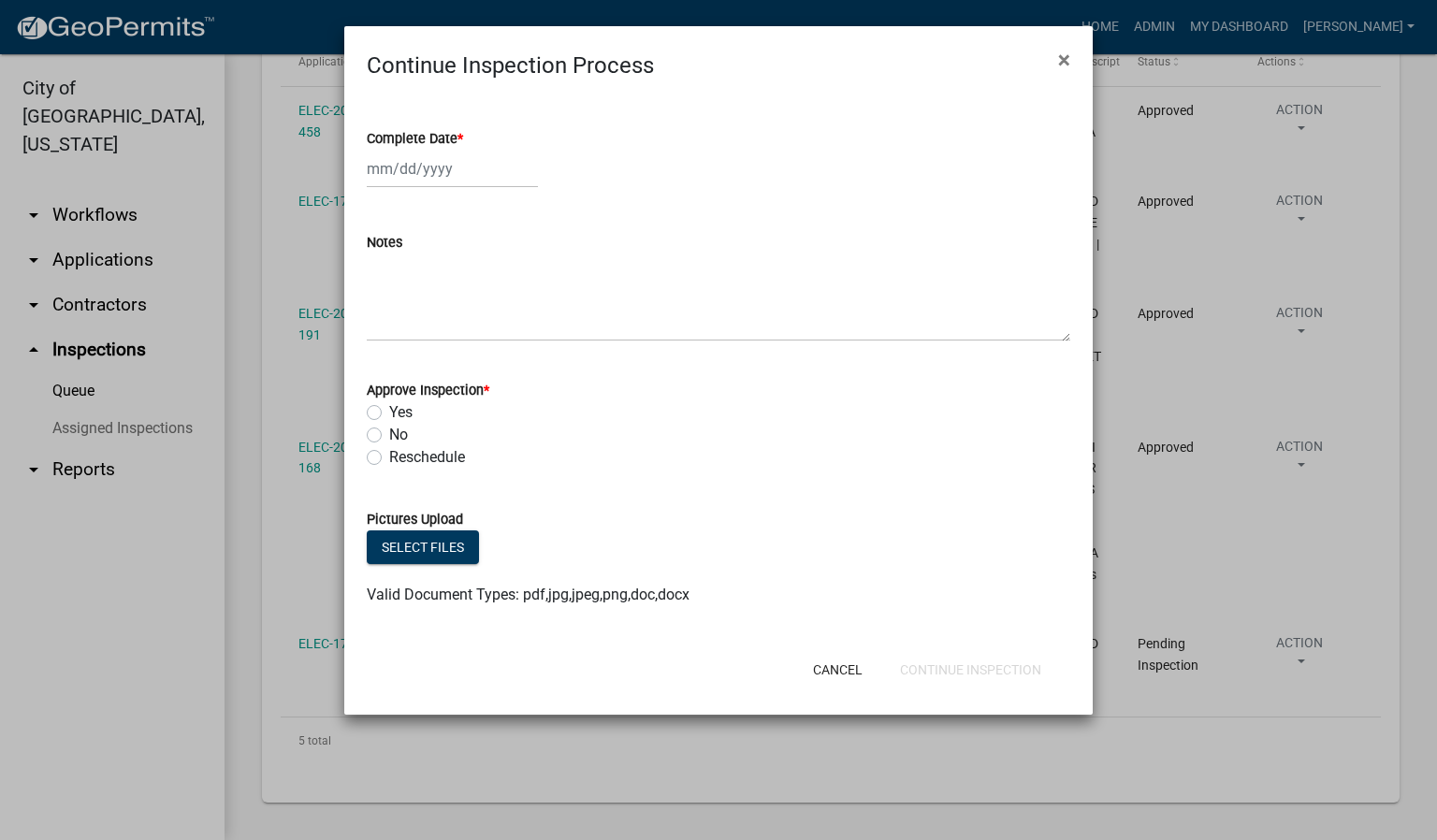
click at [463, 138] on span "*" at bounding box center [460, 139] width 6 height 16
click at [464, 150] on input "Complete Date *" at bounding box center [452, 169] width 171 height 38
select select "8"
select select "2025"
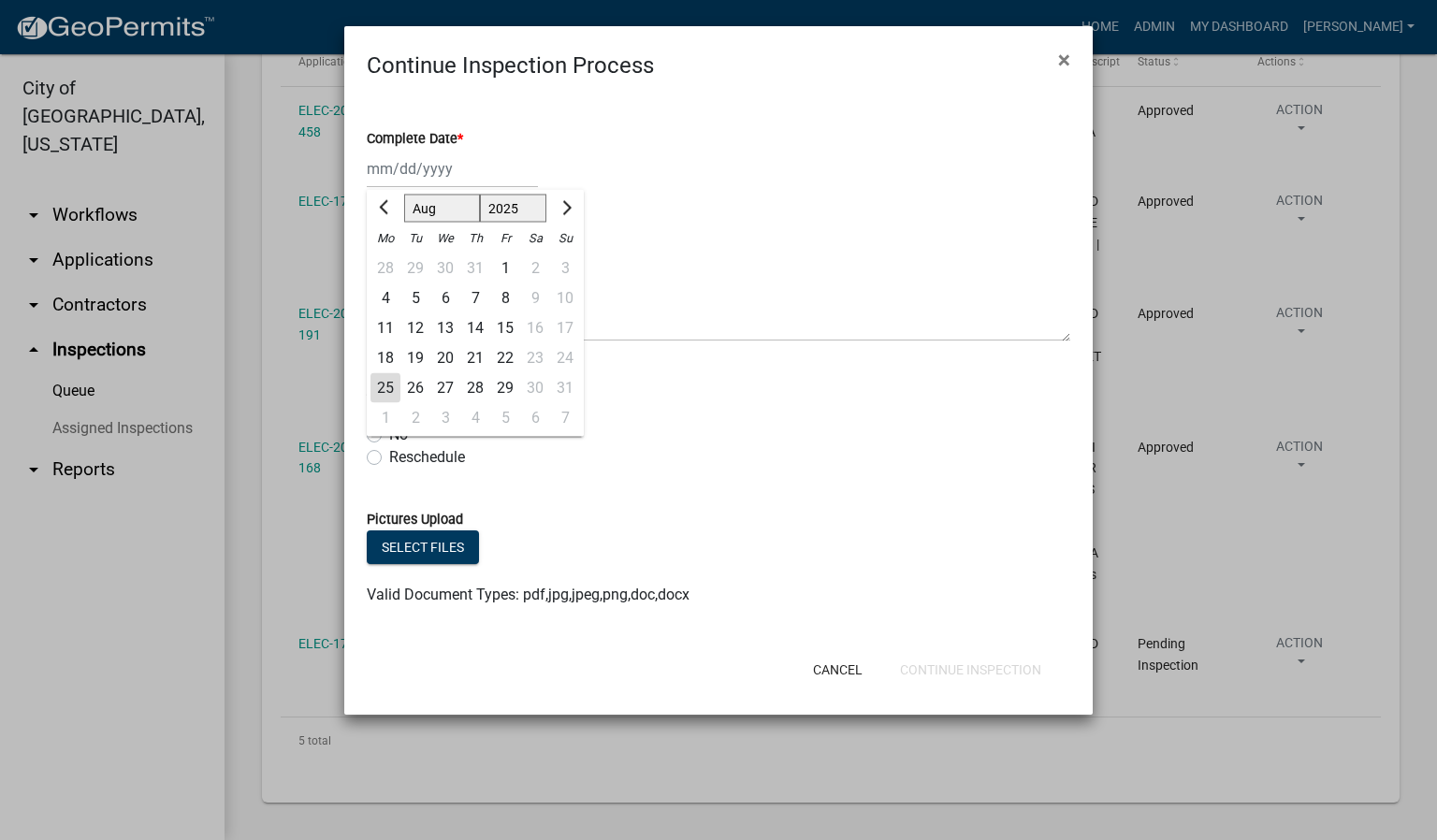
click at [389, 380] on div "25" at bounding box center [386, 389] width 30 height 30
type input "[DATE]"
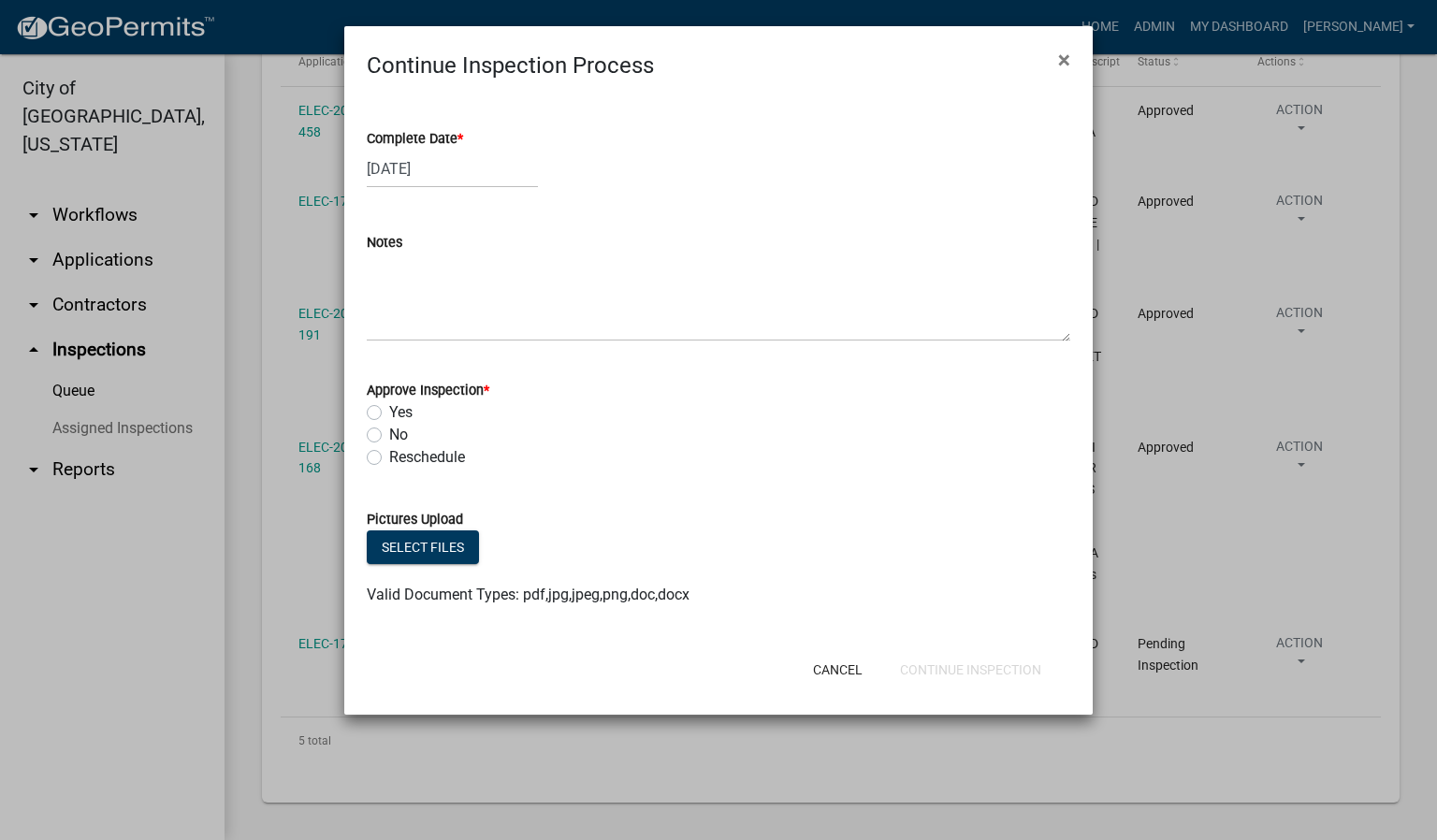
click at [354, 289] on div "Notes" at bounding box center [718, 274] width 732 height 137
click at [377, 281] on textarea "Notes" at bounding box center [718, 297] width 703 height 88
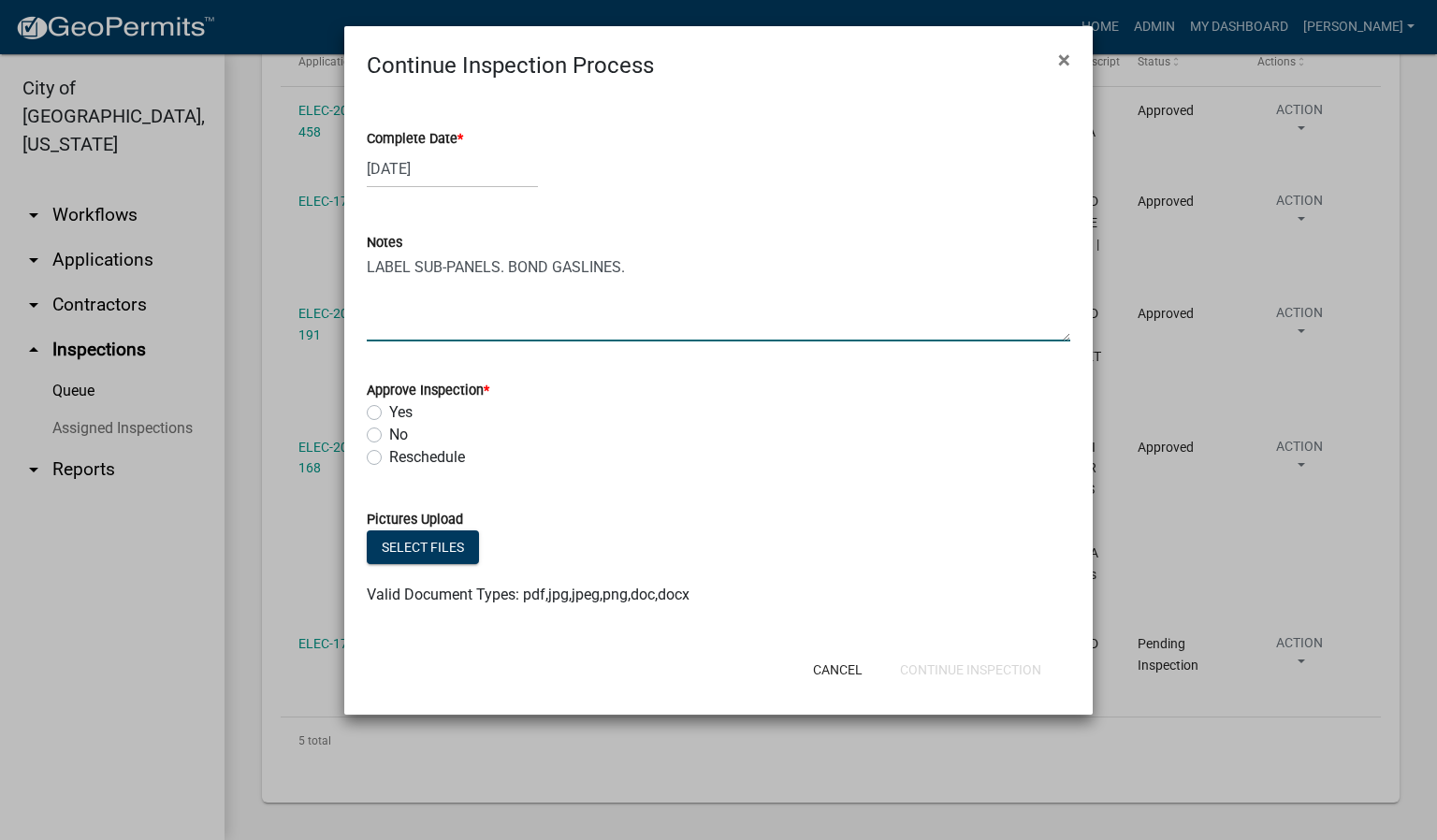
type textarea "LABEL SUB-PANELS. BOND GASLINES."
click at [390, 436] on label "No" at bounding box center [399, 435] width 19 height 23
click at [390, 436] on input "No" at bounding box center [395, 430] width 12 height 12
radio input "true"
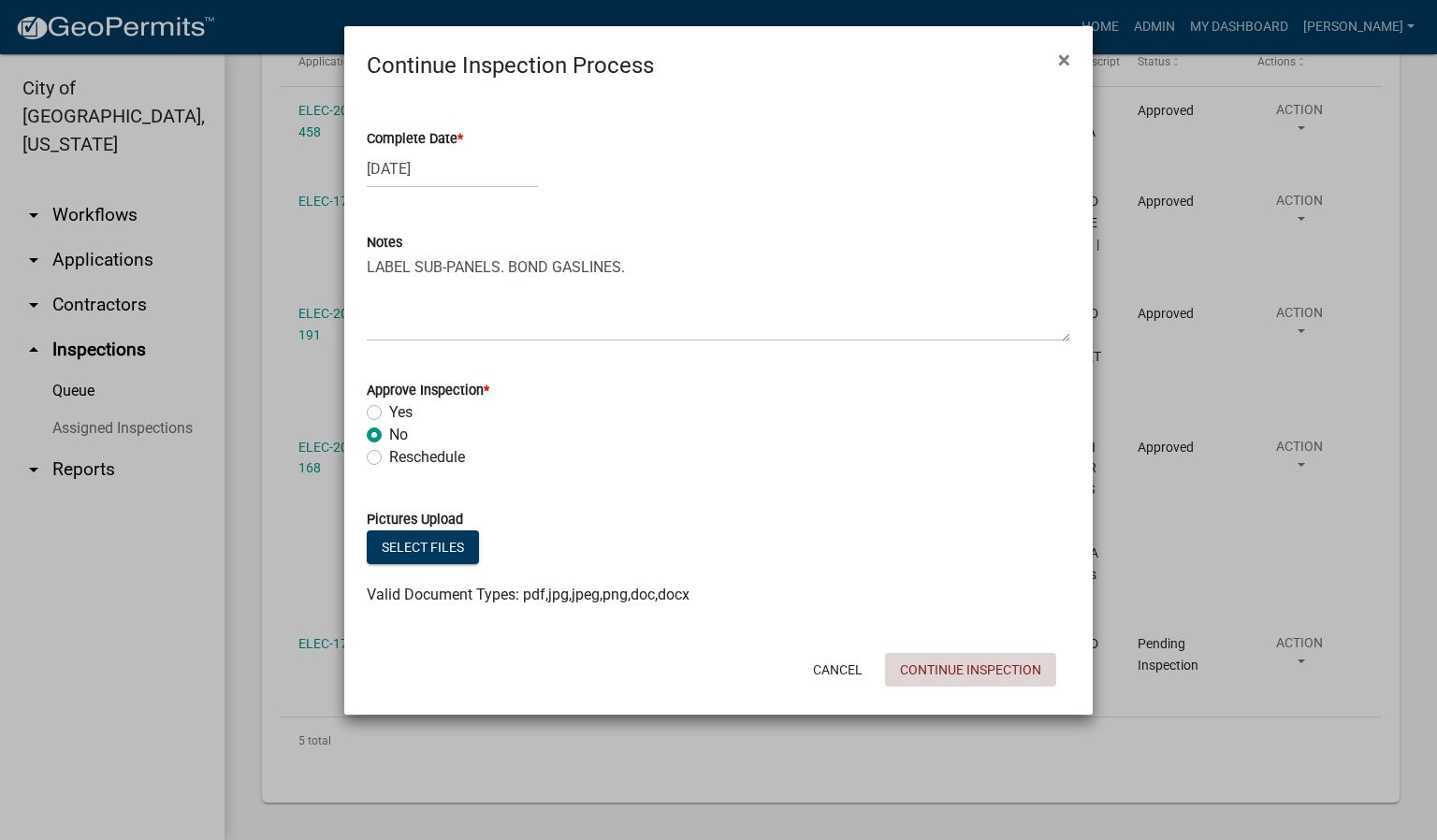
click at [958, 663] on button "Continue Inspection" at bounding box center [970, 669] width 171 height 33
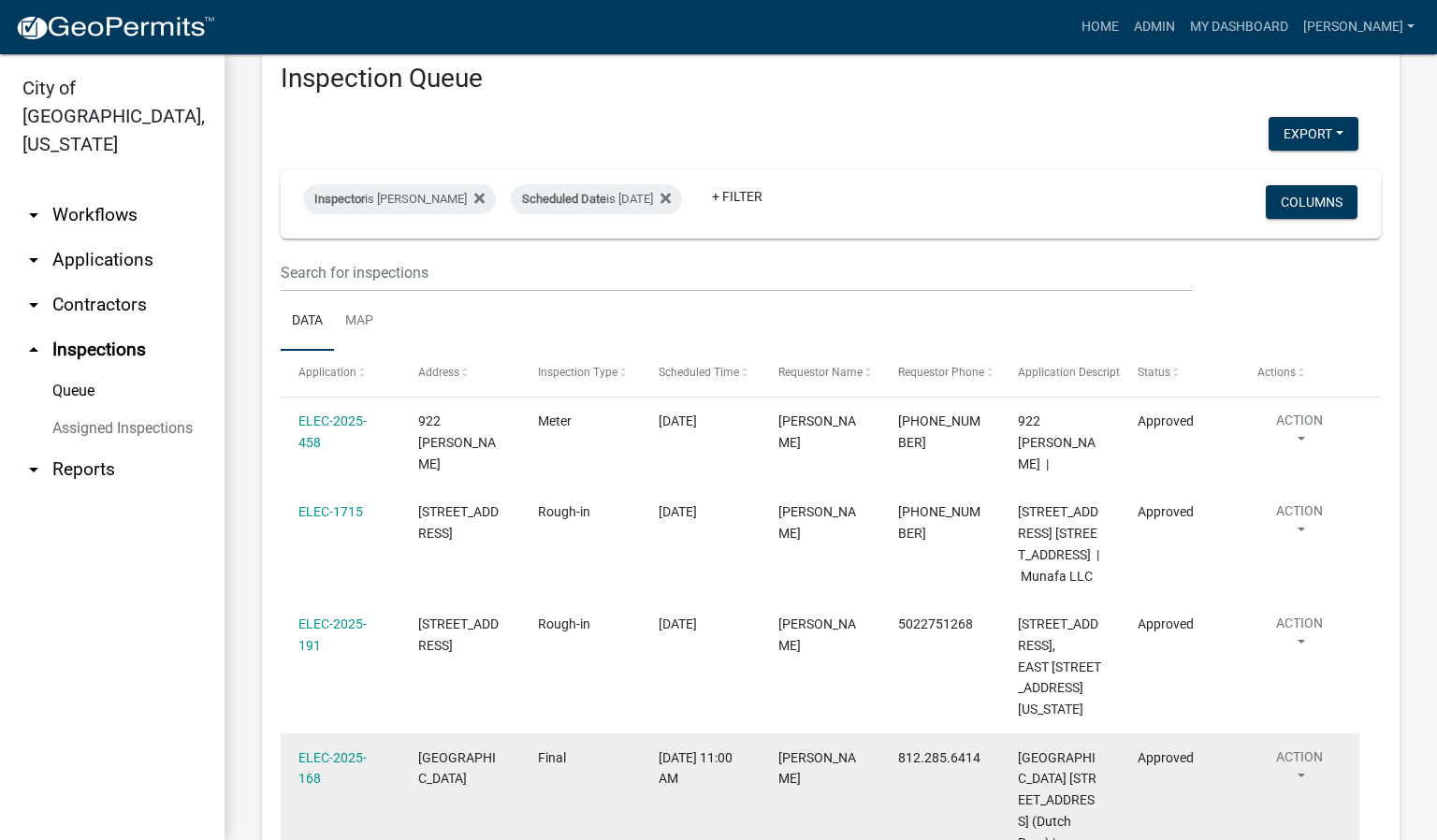
scroll to position [0, 0]
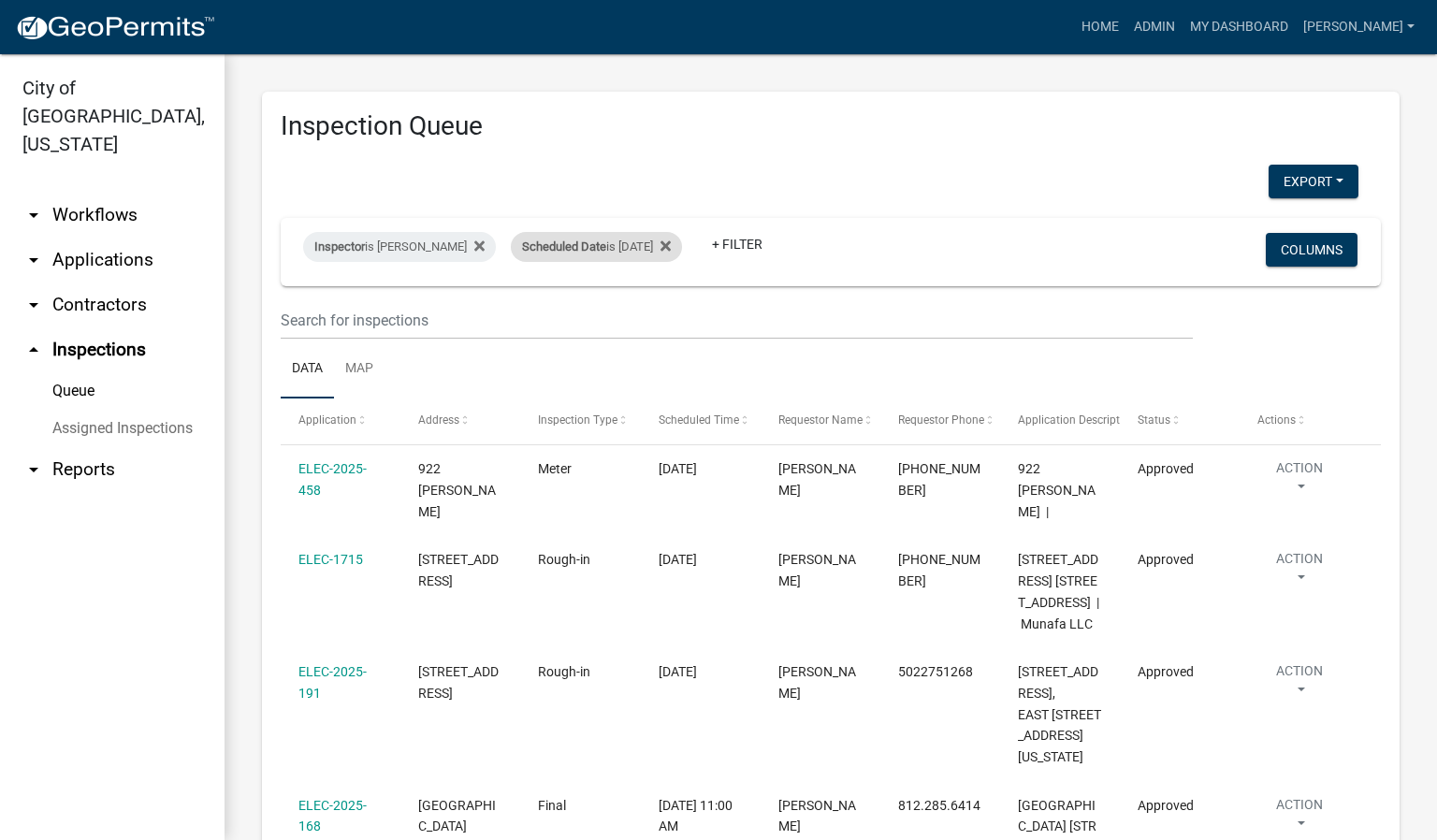
click at [665, 245] on div "Scheduled Date is [DATE]" at bounding box center [597, 247] width 171 height 30
click at [663, 318] on input "[DATE]" at bounding box center [607, 316] width 131 height 38
type input "[DATE]"
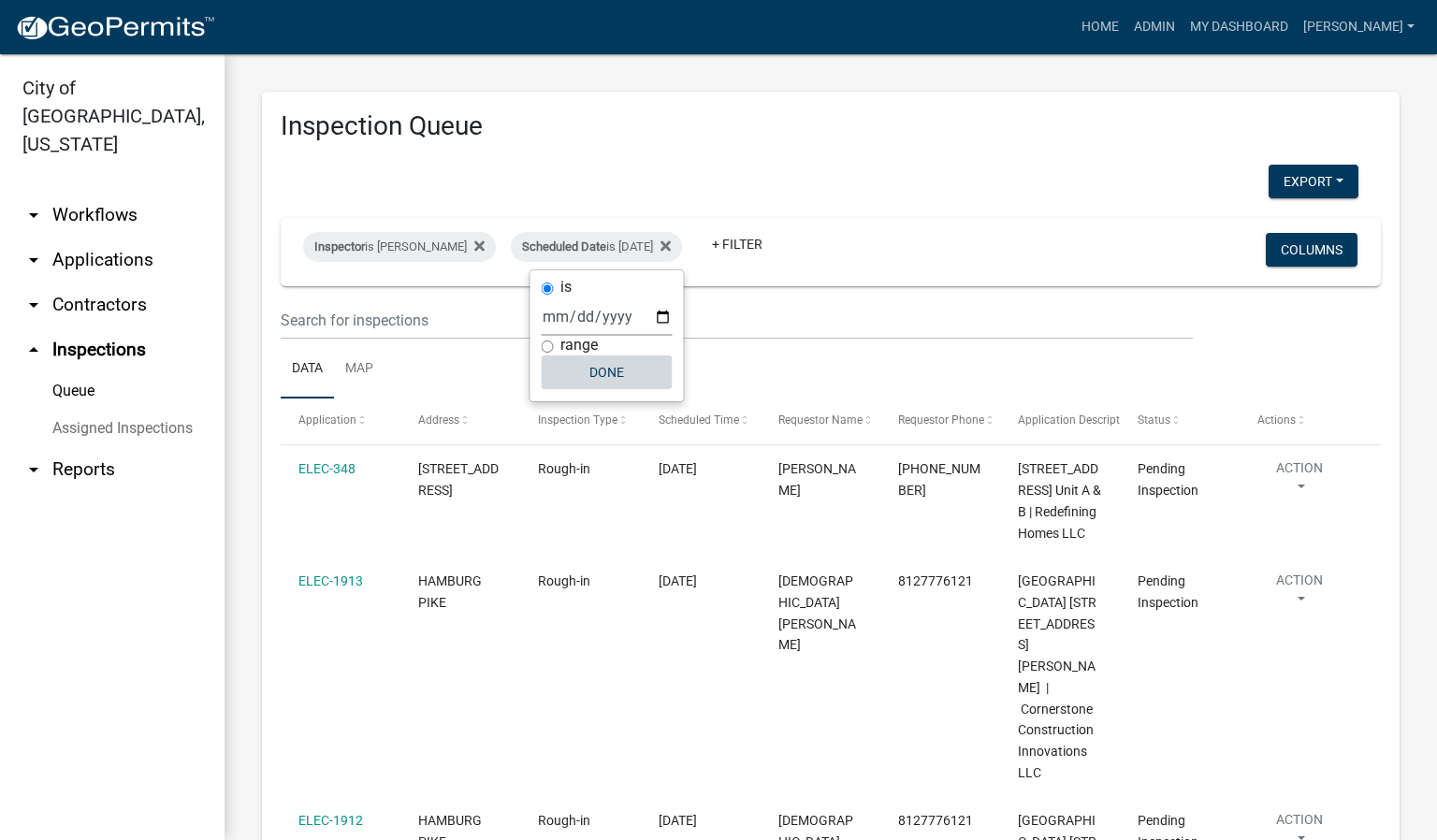
click at [609, 371] on button "Done" at bounding box center [607, 372] width 131 height 33
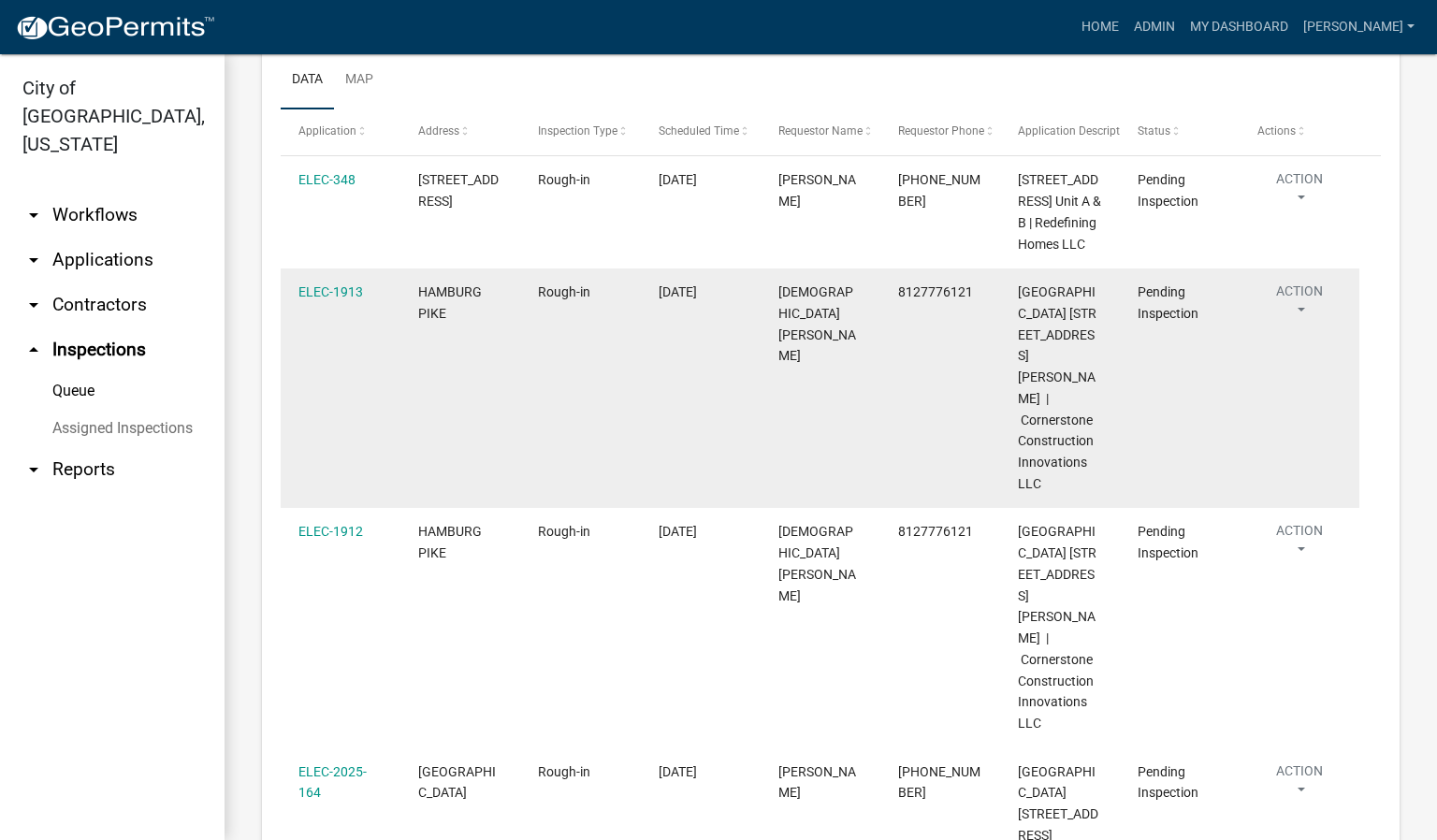
scroll to position [280, 0]
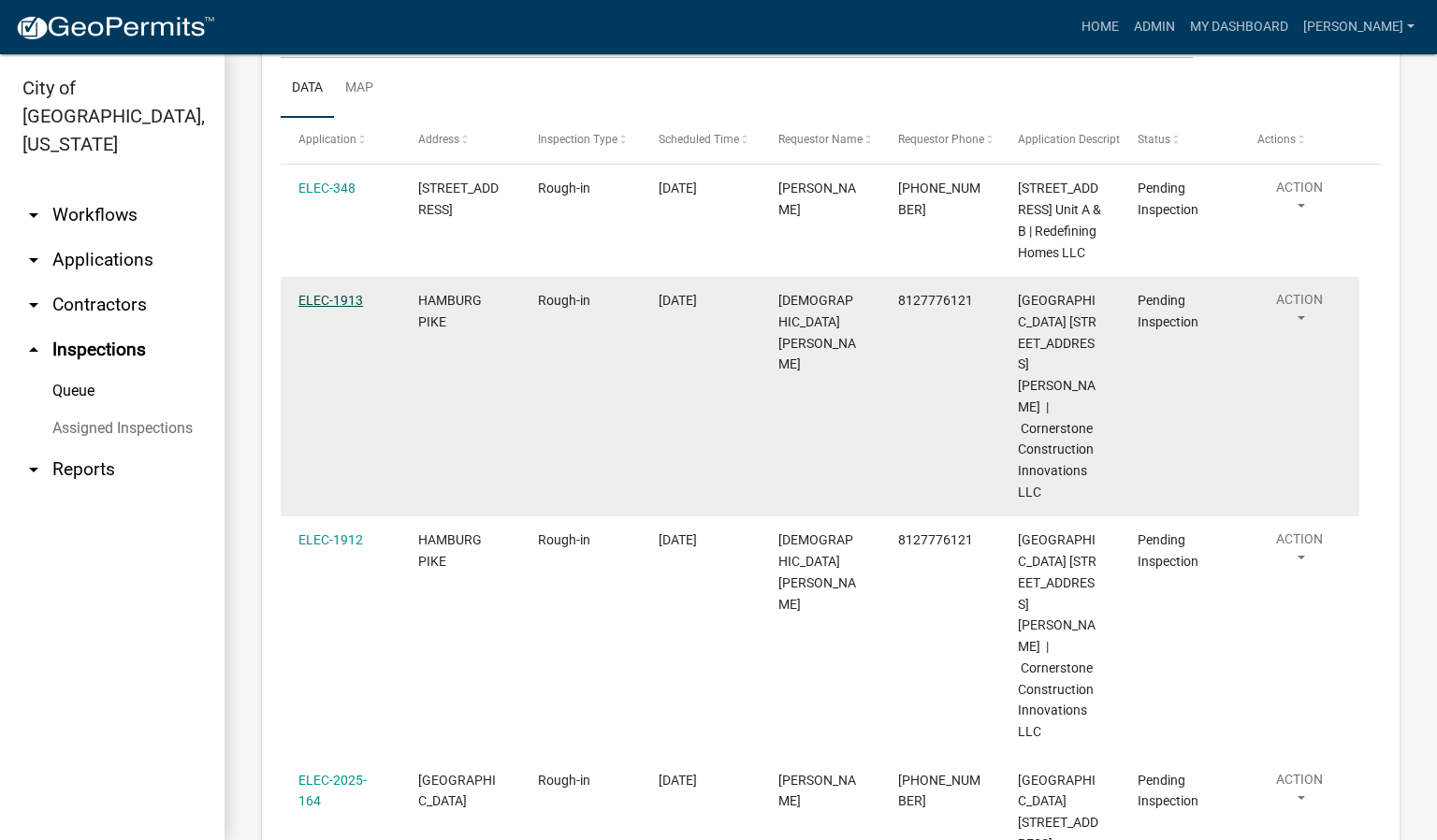
click at [332, 308] on link "ELEC-1913" at bounding box center [331, 300] width 65 height 15
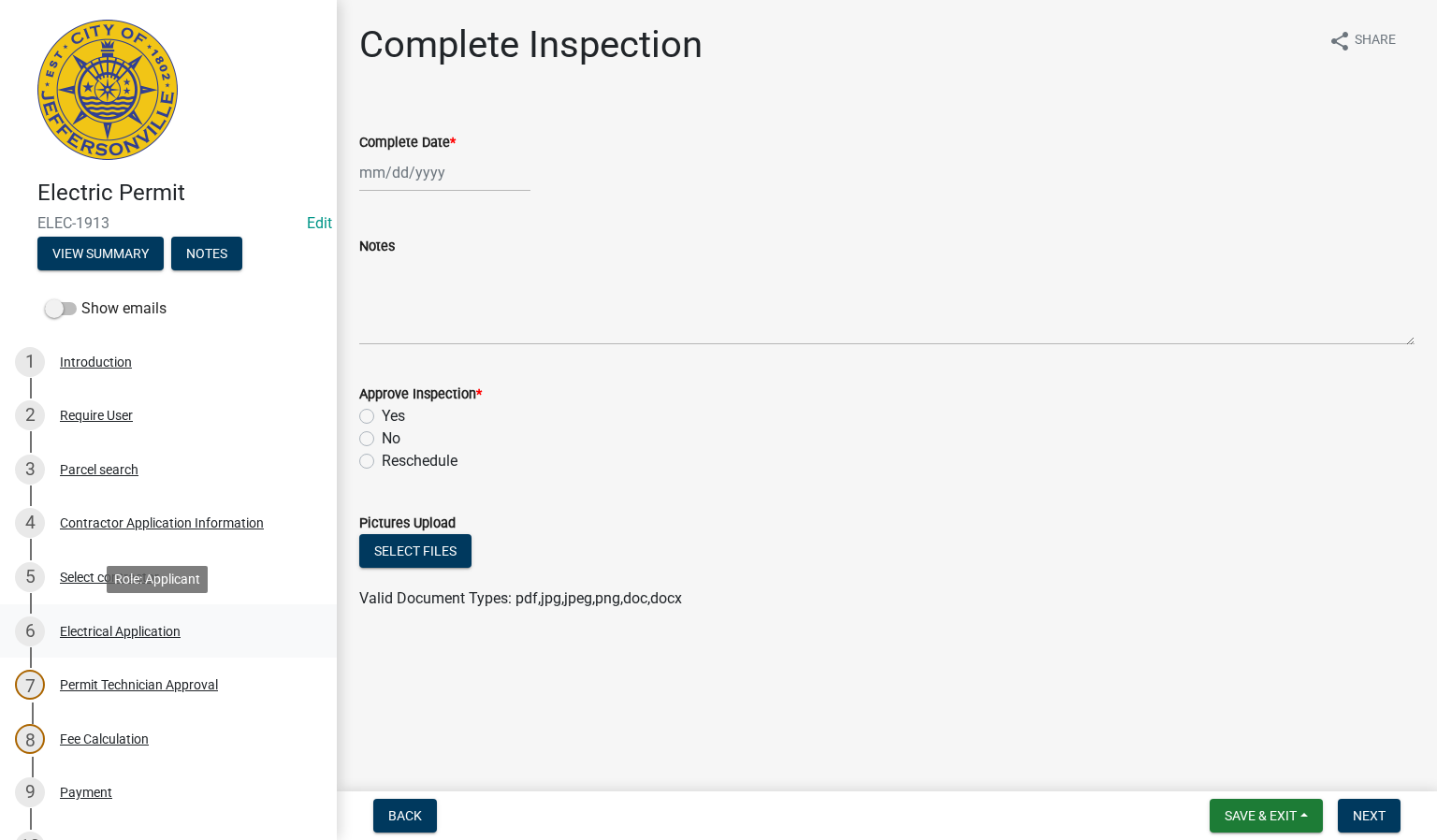
click at [163, 635] on div "Electrical Application" at bounding box center [120, 632] width 121 height 13
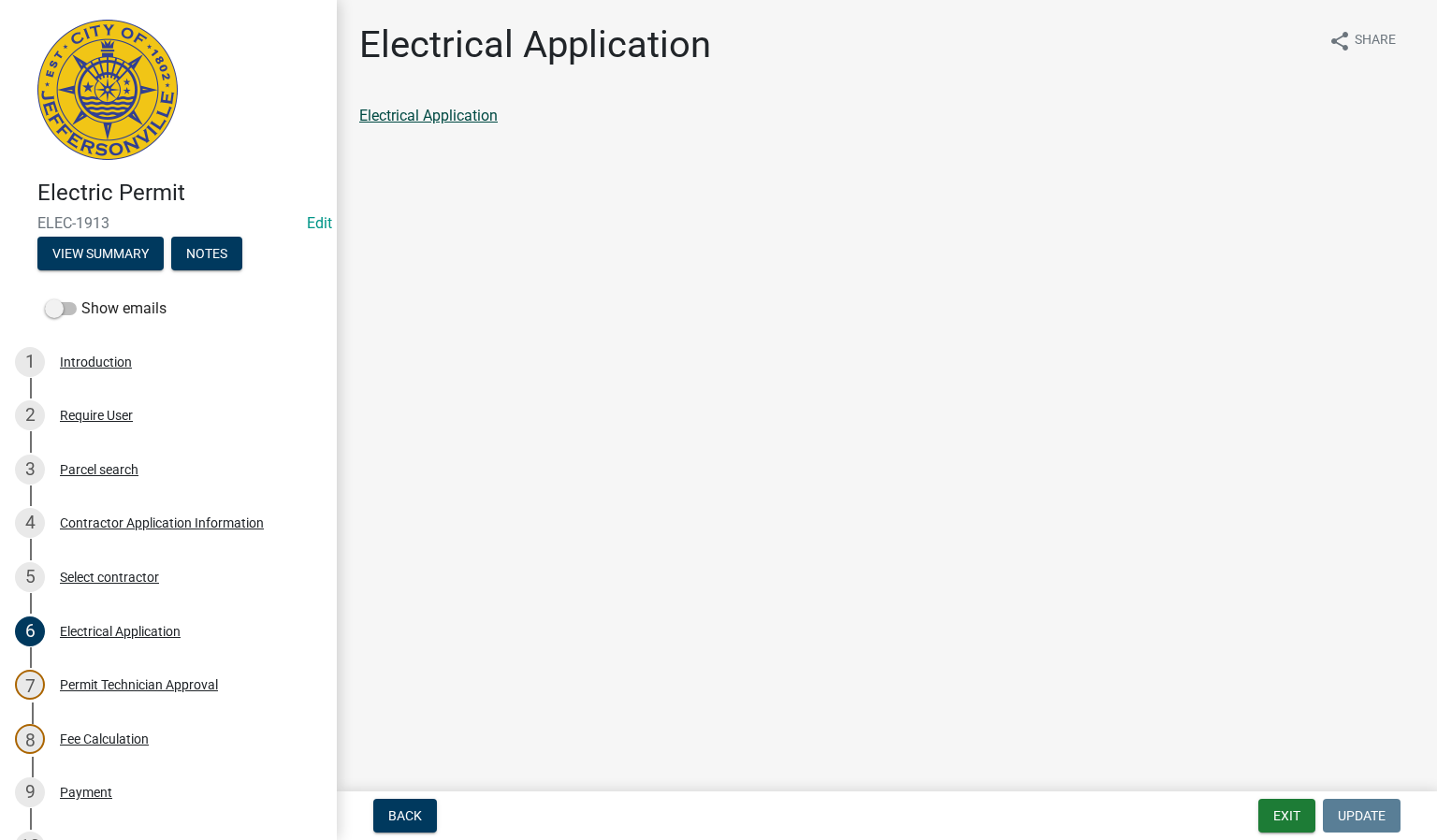
click at [425, 119] on link "Electrical Application" at bounding box center [429, 115] width 139 height 18
